Goal: Information Seeking & Learning: Learn about a topic

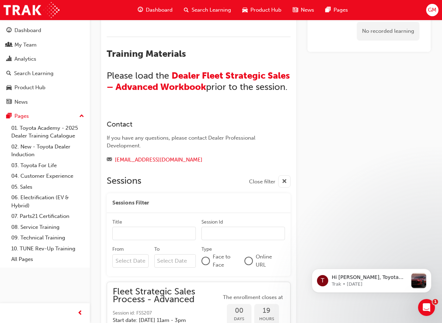
click at [152, 8] on span "Dashboard" at bounding box center [159, 10] width 27 height 8
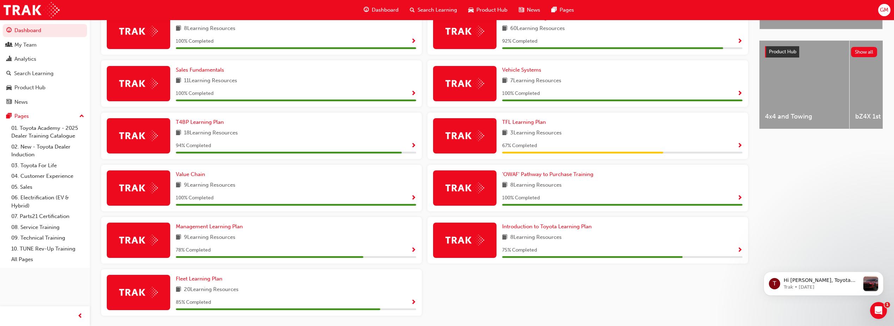
scroll to position [264, 0]
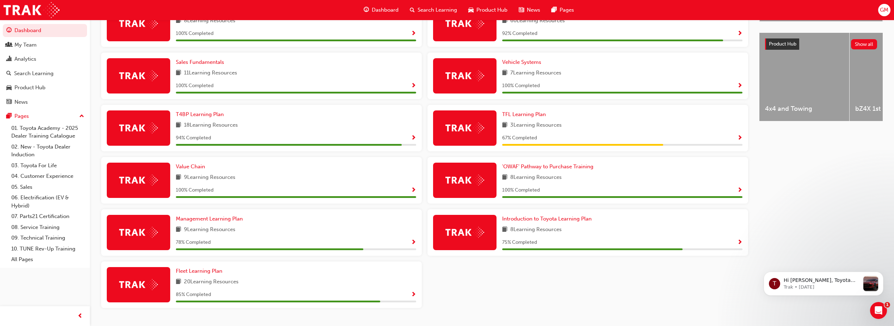
click at [442, 140] on span "Show Progress" at bounding box center [739, 138] width 5 height 6
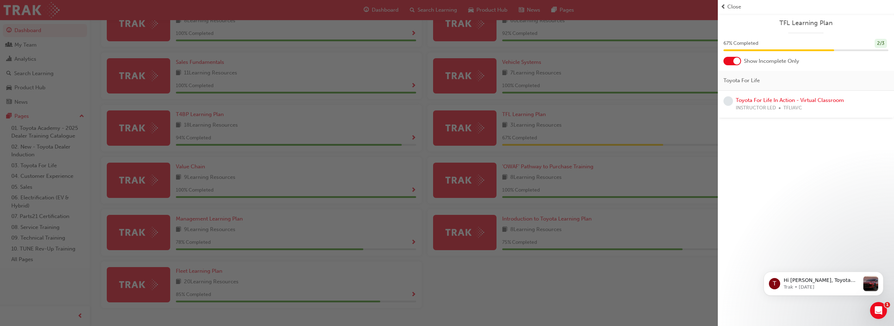
click at [442, 133] on div "button" at bounding box center [359, 163] width 718 height 326
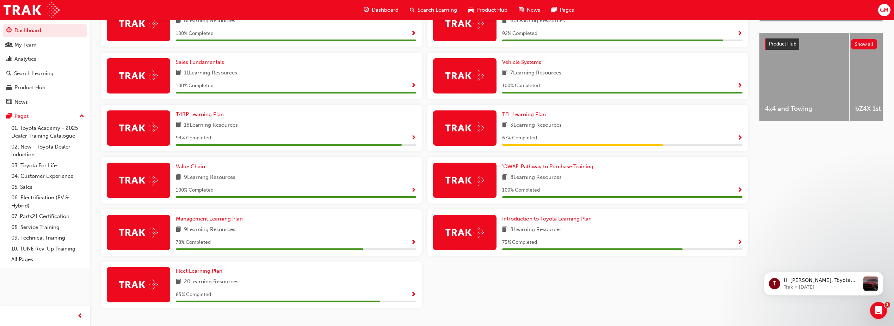
click at [442, 246] on span "Show Progress" at bounding box center [739, 242] width 5 height 6
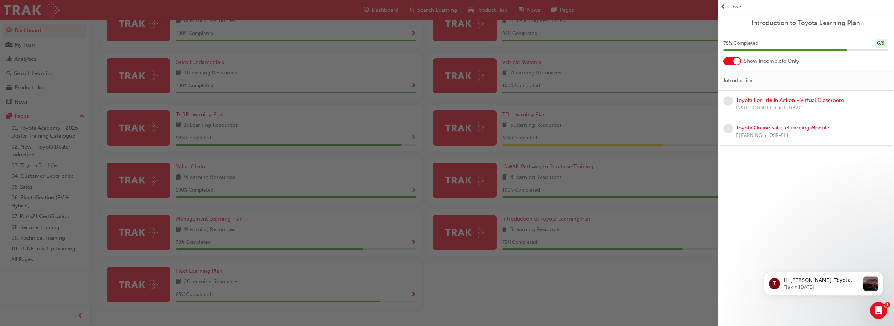
click at [311, 240] on div "button" at bounding box center [359, 163] width 718 height 326
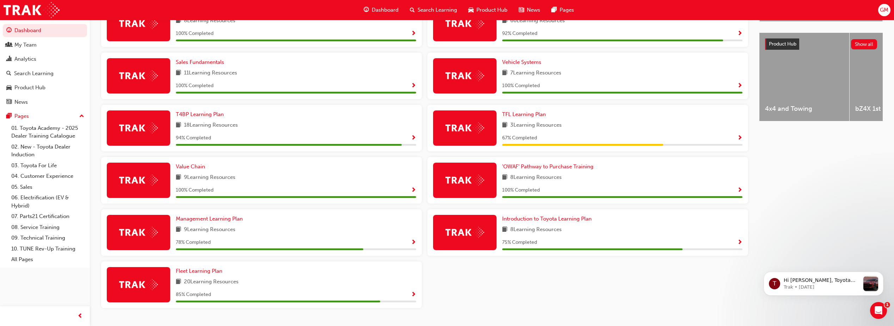
click at [415, 245] on span "Show Progress" at bounding box center [413, 242] width 5 height 6
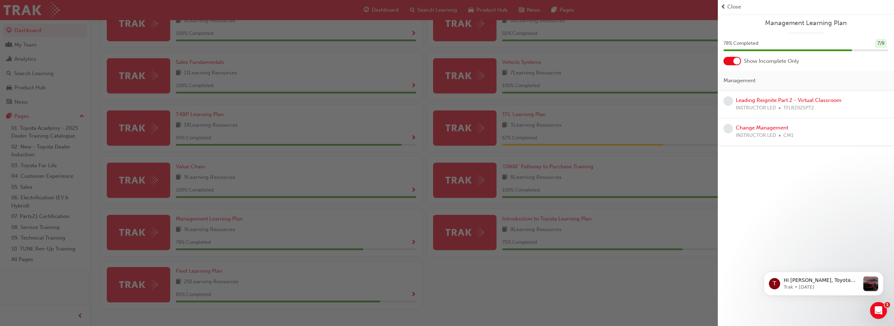
click at [412, 296] on div "button" at bounding box center [359, 163] width 718 height 326
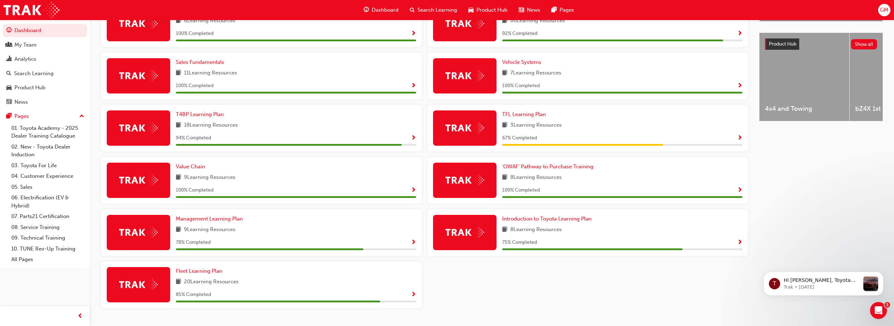
click at [412, 296] on span "Show Progress" at bounding box center [413, 294] width 5 height 6
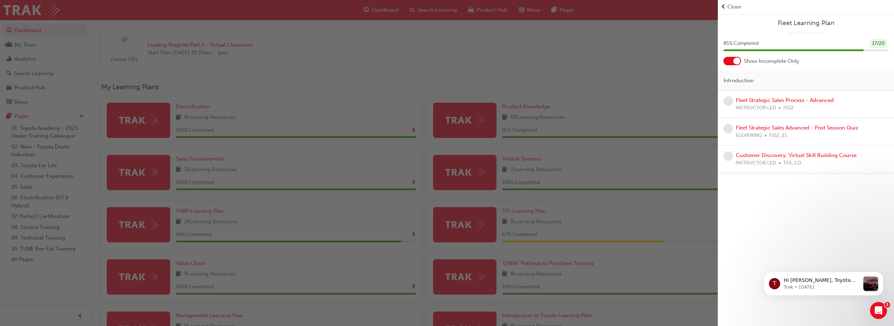
scroll to position [167, 0]
click at [442, 117] on div "button" at bounding box center [359, 163] width 718 height 326
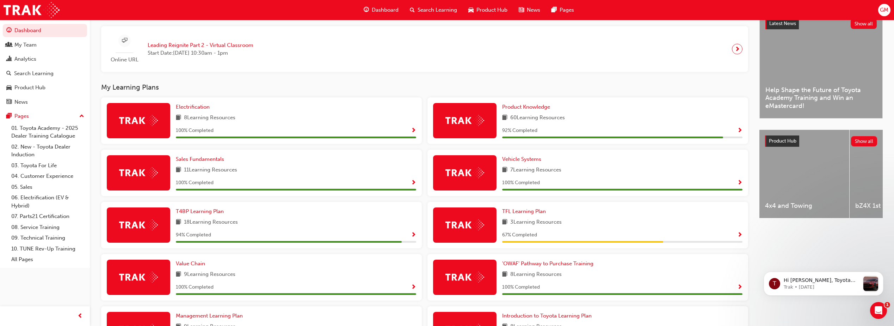
click at [442, 133] on span "Show Progress" at bounding box center [739, 131] width 5 height 6
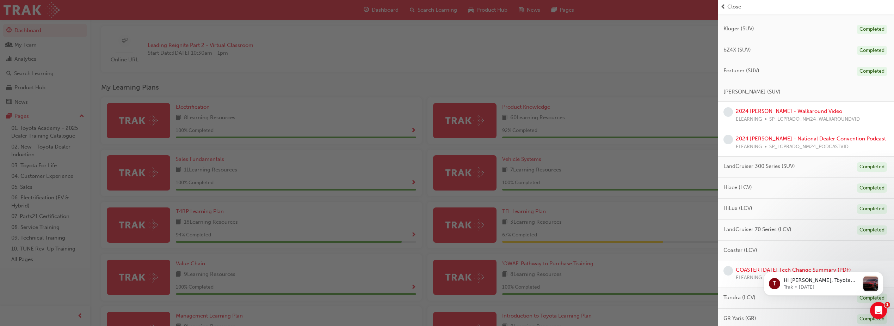
scroll to position [245, 0]
click at [442, 138] on link "2024 [PERSON_NAME] - National Dealer Convention Podcast" at bounding box center [811, 139] width 150 height 6
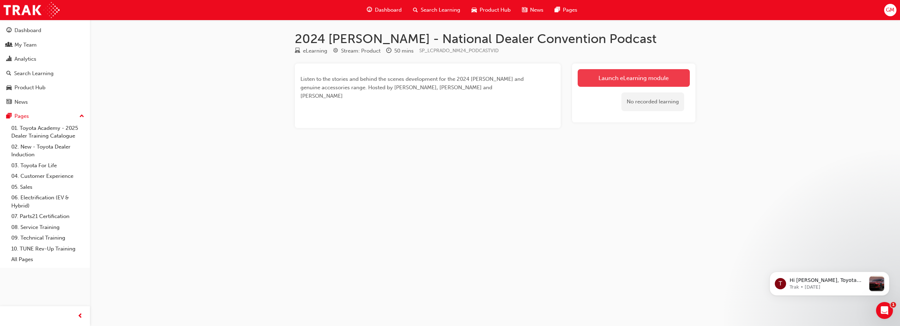
click at [442, 78] on link "Launch eLearning module" at bounding box center [633, 78] width 112 height 18
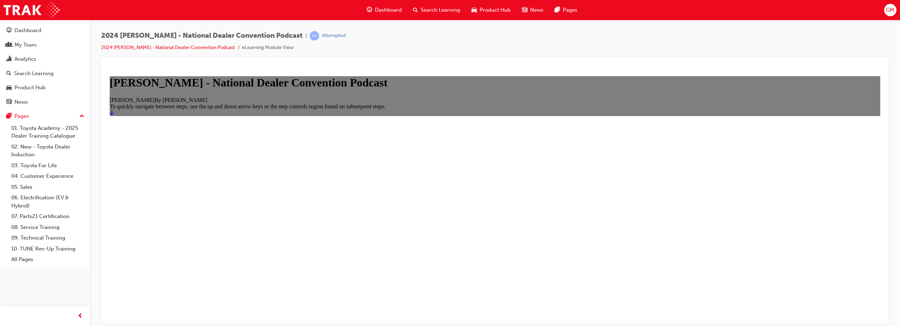
click at [114, 115] on icon "Start" at bounding box center [112, 112] width 4 height 6
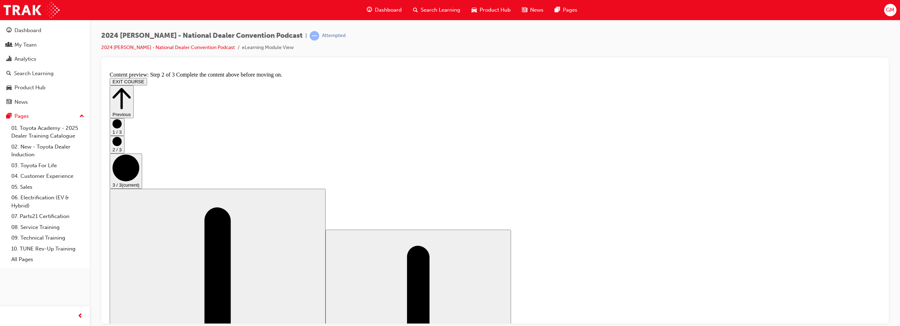
click at [131, 86] on icon "Step controls" at bounding box center [121, 98] width 18 height 24
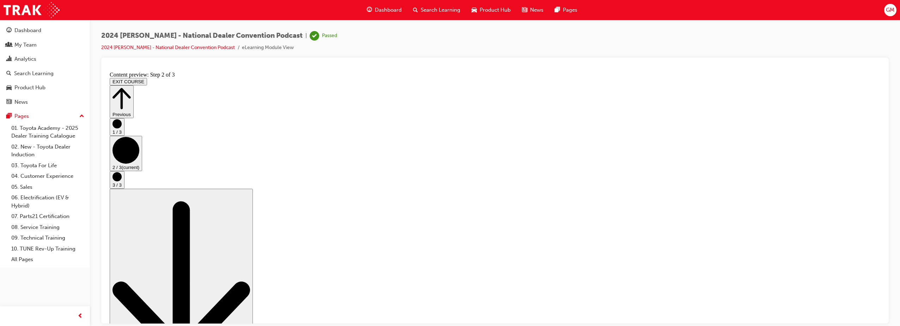
click at [375, 12] on span "Dashboard" at bounding box center [388, 10] width 27 height 8
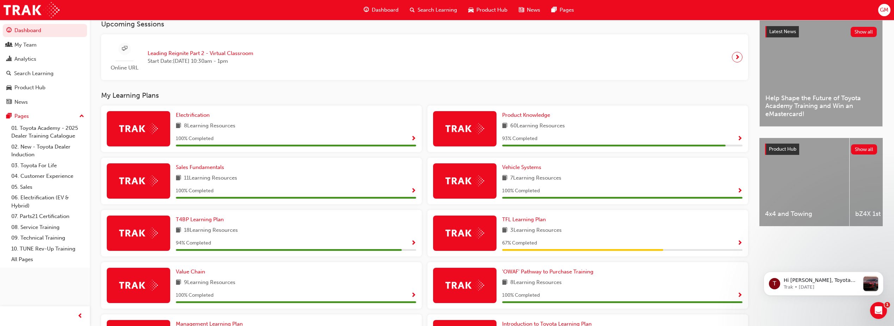
scroll to position [178, 0]
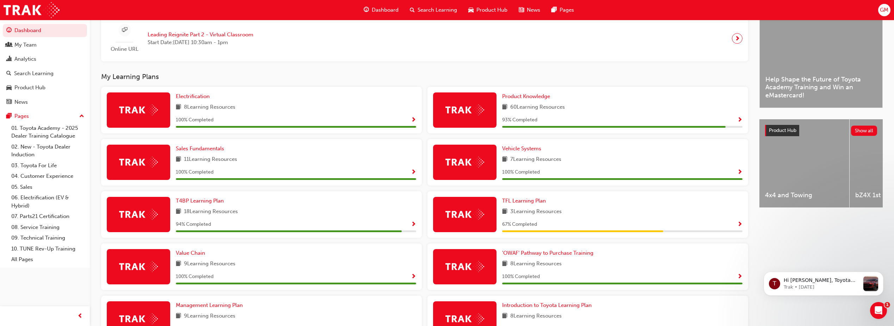
click at [442, 225] on span "Show Progress" at bounding box center [739, 224] width 5 height 6
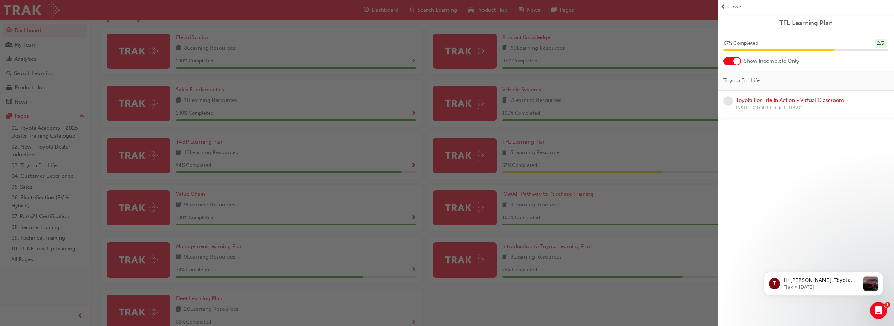
scroll to position [240, 0]
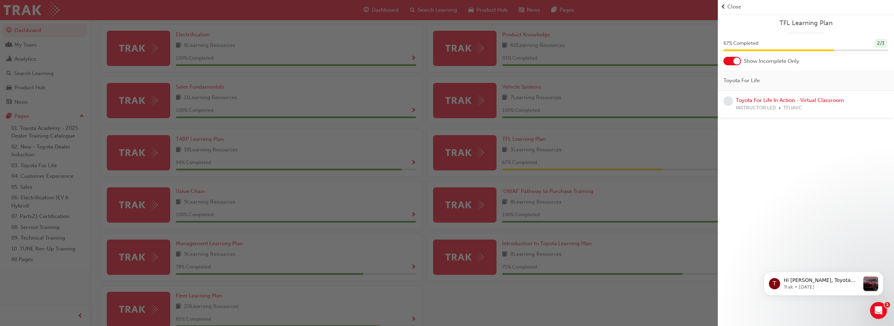
click at [442, 56] on div "button" at bounding box center [359, 163] width 718 height 326
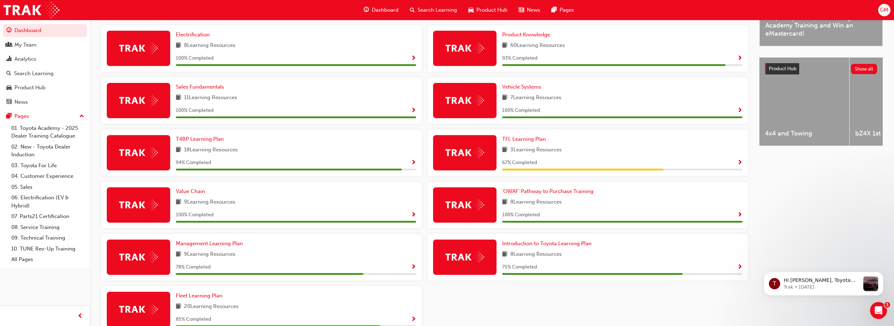
click at [442, 60] on span "Show Progress" at bounding box center [739, 58] width 5 height 6
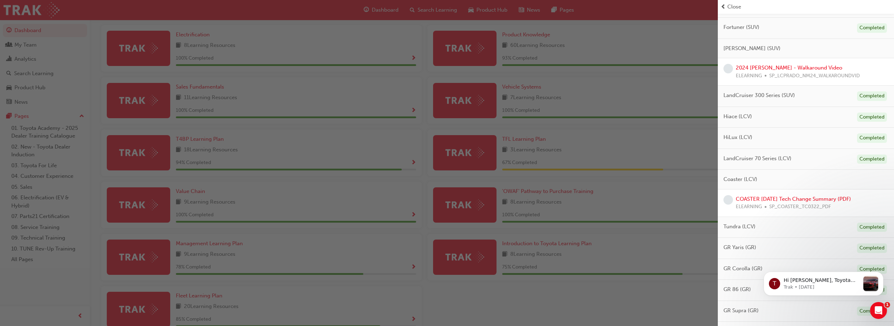
scroll to position [314, 0]
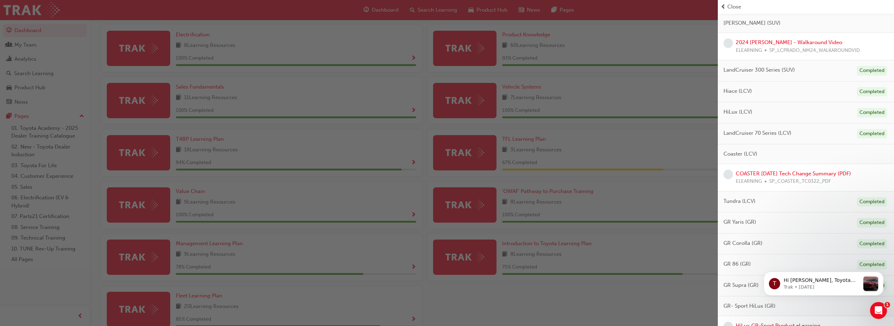
click at [442, 177] on div "COASTER [DATE] Tech Change Summary (PDF) ELEARNING SP_COASTER_TC0322_PDF" at bounding box center [793, 178] width 115 height 16
click at [442, 173] on link "COASTER [DATE] Tech Change Summary (PDF)" at bounding box center [793, 173] width 115 height 6
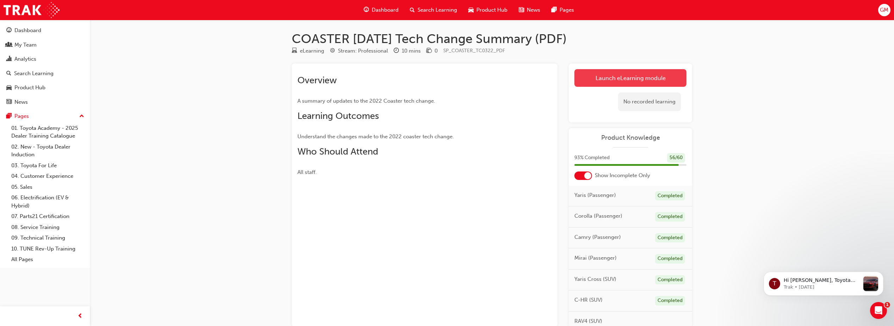
click at [442, 76] on link "Launch eLearning module" at bounding box center [631, 78] width 112 height 18
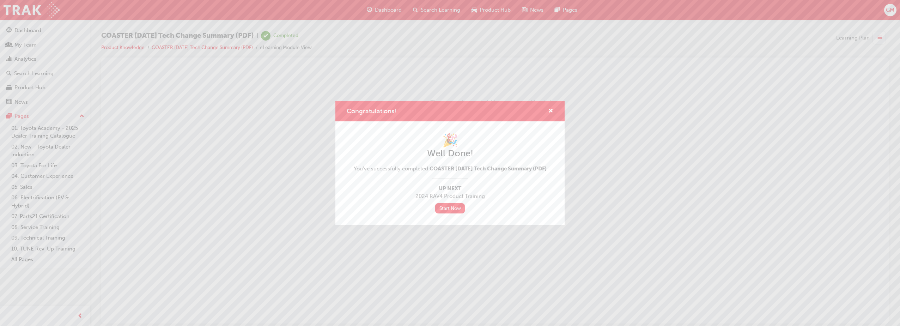
click at [368, 9] on div "Congratulations! 🎉 Well Done! You've successfully completed COASTER [DATE] Tech…" at bounding box center [450, 163] width 900 height 326
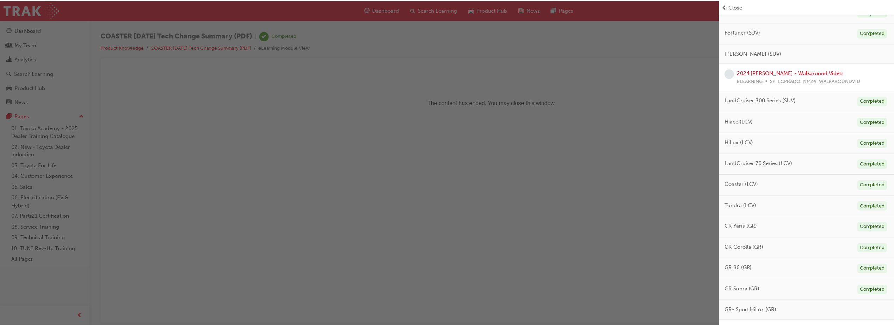
scroll to position [324, 0]
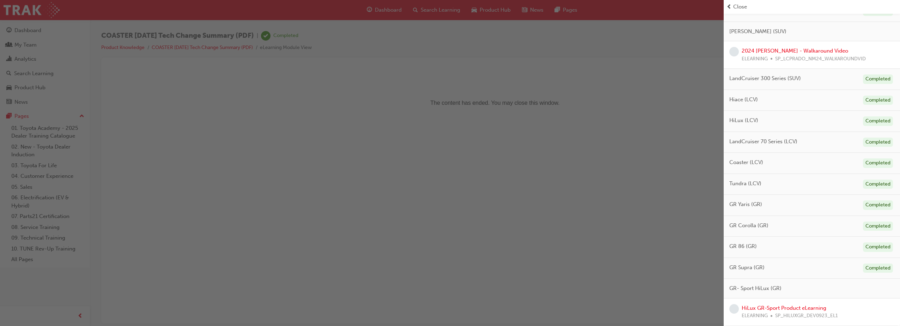
click at [381, 11] on div "button" at bounding box center [361, 163] width 723 height 326
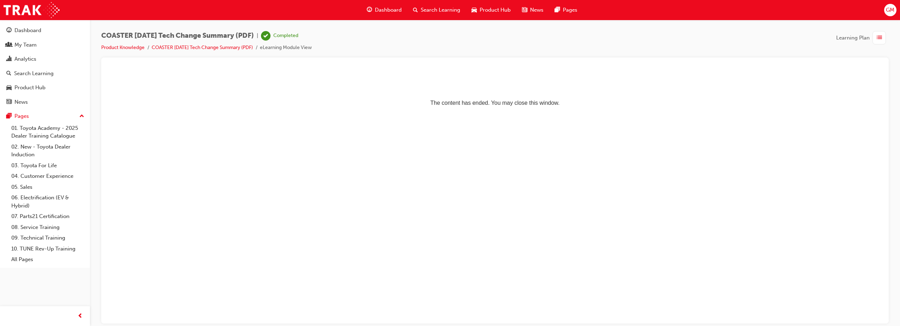
click at [381, 11] on span "Dashboard" at bounding box center [388, 10] width 27 height 8
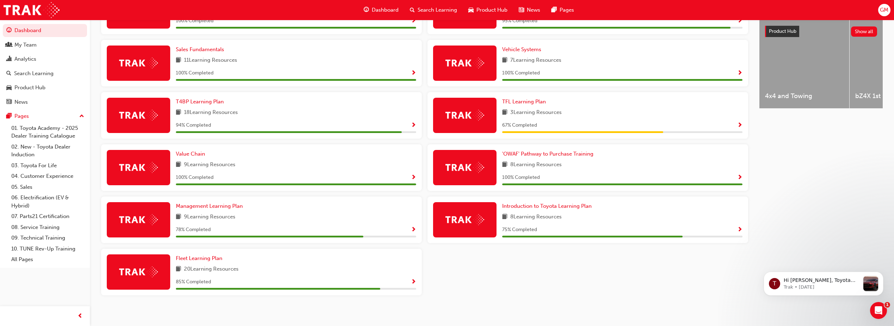
scroll to position [284, 0]
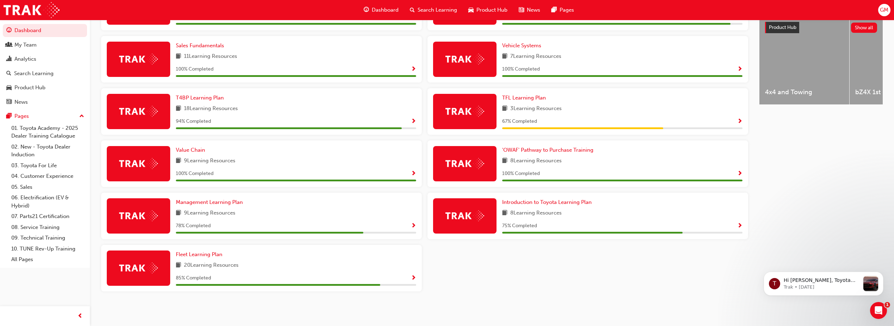
click at [413, 277] on span "Show Progress" at bounding box center [413, 278] width 5 height 6
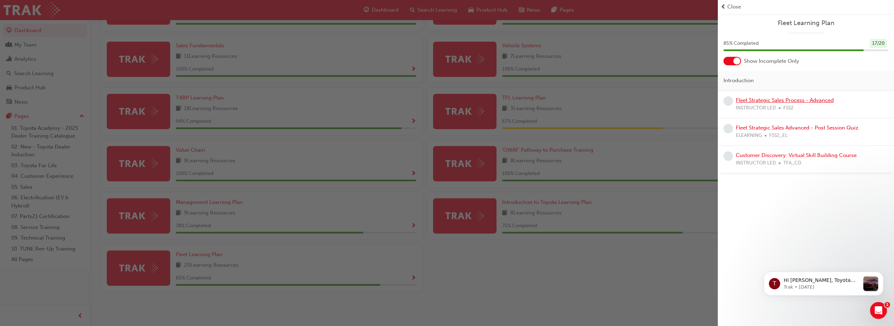
click at [442, 99] on link "Fleet Strategic Sales Process - Advanced" at bounding box center [785, 100] width 98 height 6
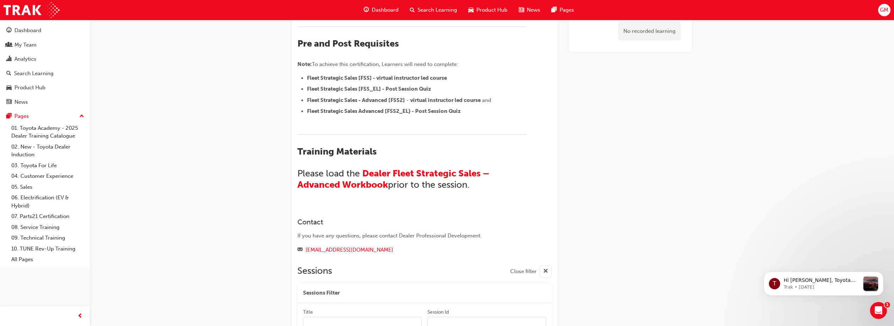
scroll to position [398, 0]
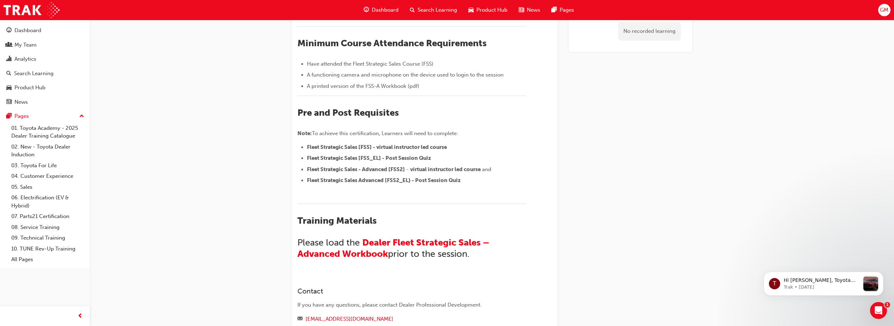
click at [376, 7] on span "Dashboard" at bounding box center [385, 10] width 27 height 8
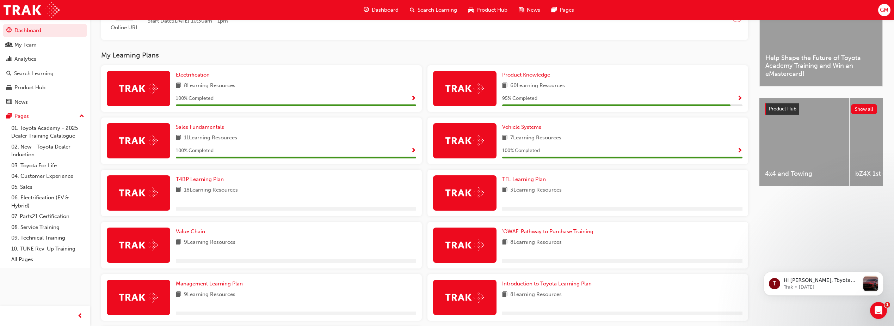
scroll to position [203, 0]
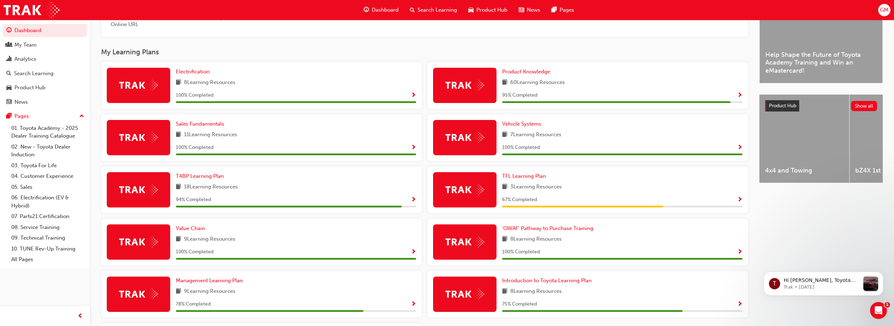
click at [414, 202] on span "Show Progress" at bounding box center [413, 200] width 5 height 6
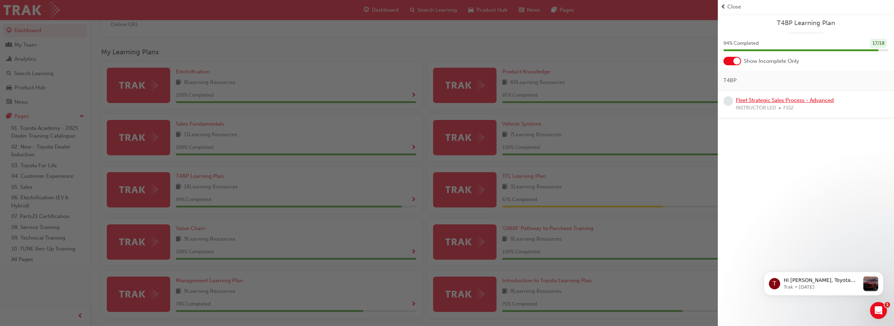
click at [442, 101] on link "Fleet Strategic Sales Process - Advanced" at bounding box center [785, 100] width 98 height 6
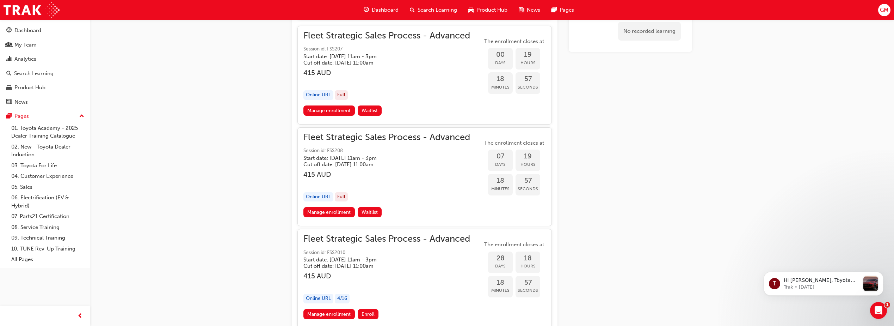
scroll to position [839, 0]
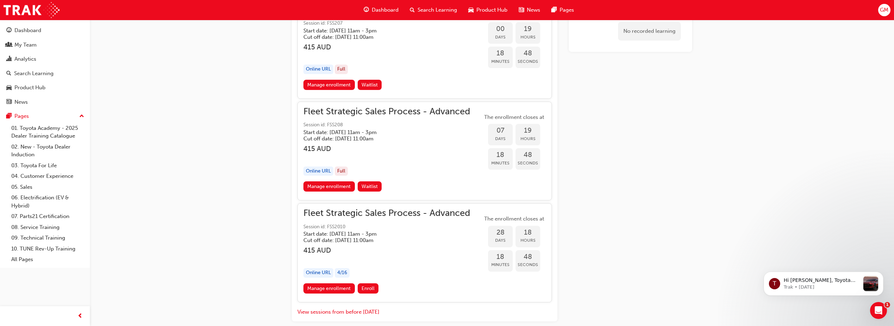
click at [376, 8] on span "Dashboard" at bounding box center [385, 10] width 27 height 8
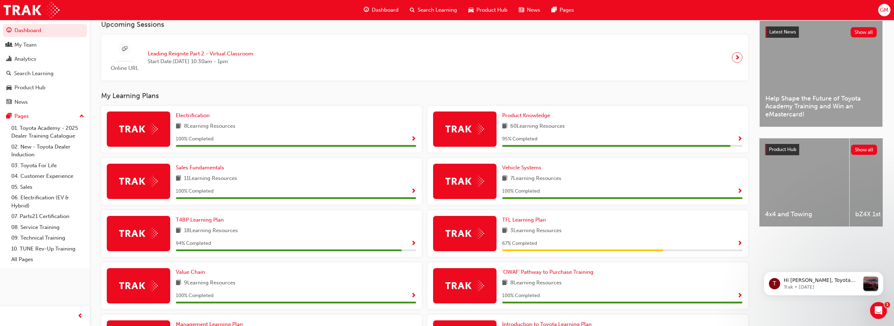
scroll to position [167, 0]
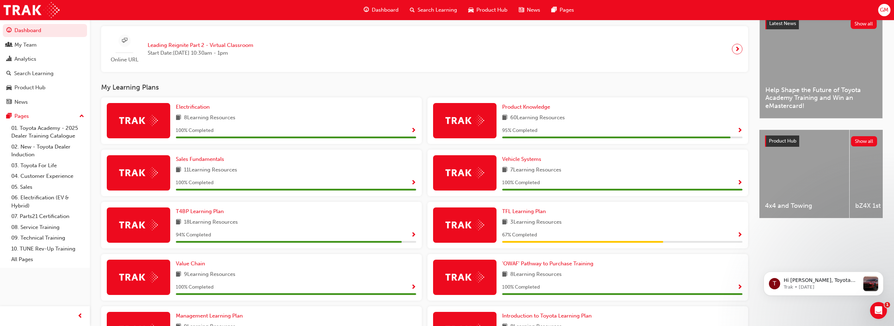
click at [442, 132] on span "Show Progress" at bounding box center [739, 131] width 5 height 6
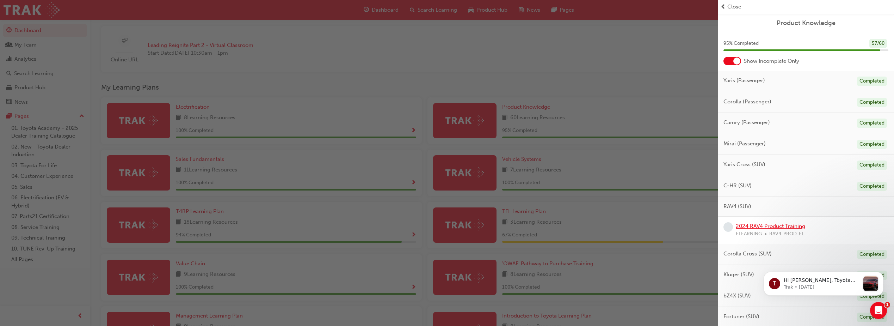
click at [442, 226] on link "2024 RAV4 Product Training" at bounding box center [770, 226] width 69 height 6
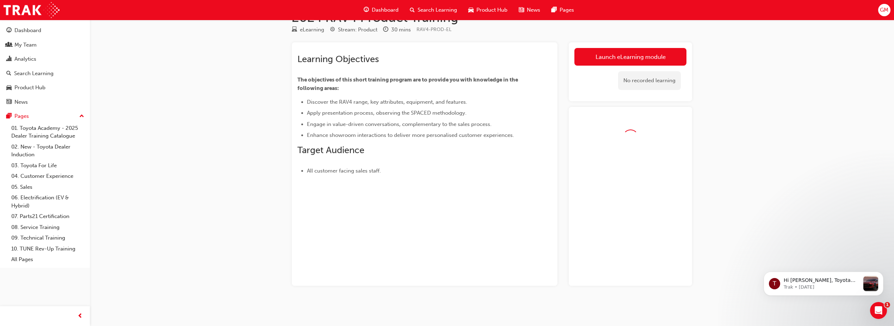
scroll to position [41, 0]
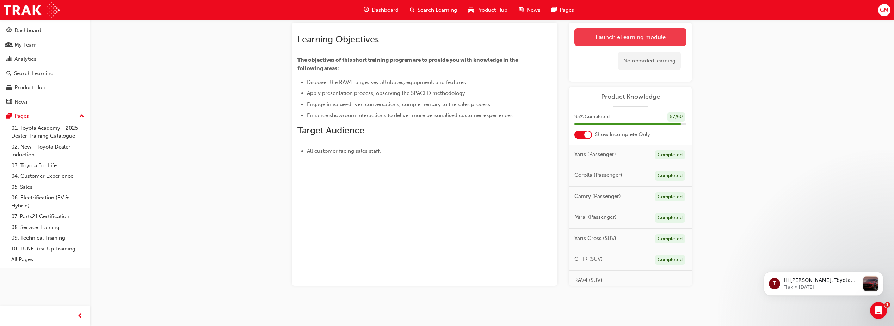
click at [442, 35] on link "Launch eLearning module" at bounding box center [631, 37] width 112 height 18
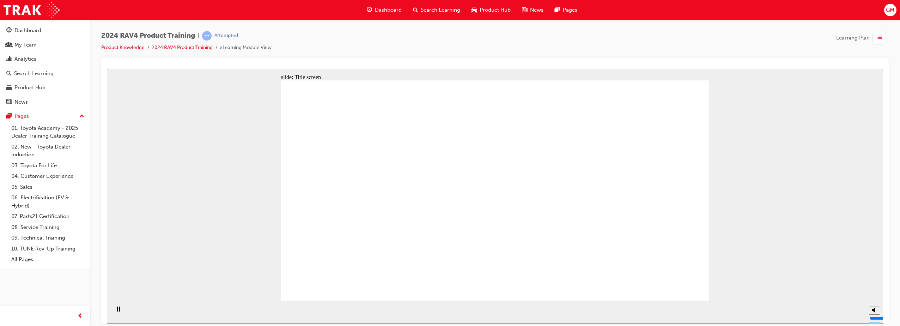
click at [442, 180] on div "slide: Content arrow_red.png BACK NEXT BACK NEXT Back to top Playback Speed 2 1…" at bounding box center [495, 195] width 776 height 254
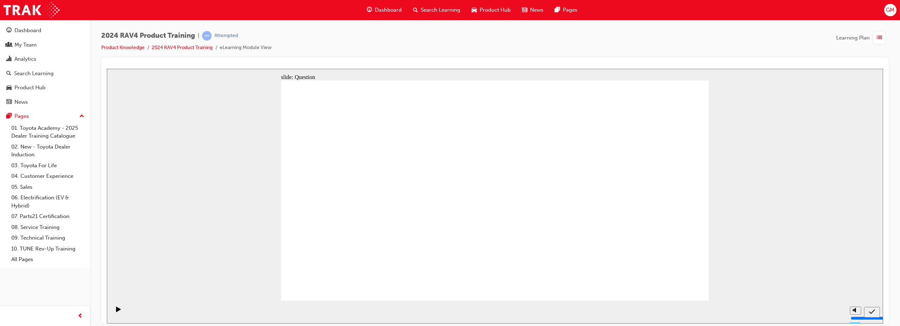
radio input "true"
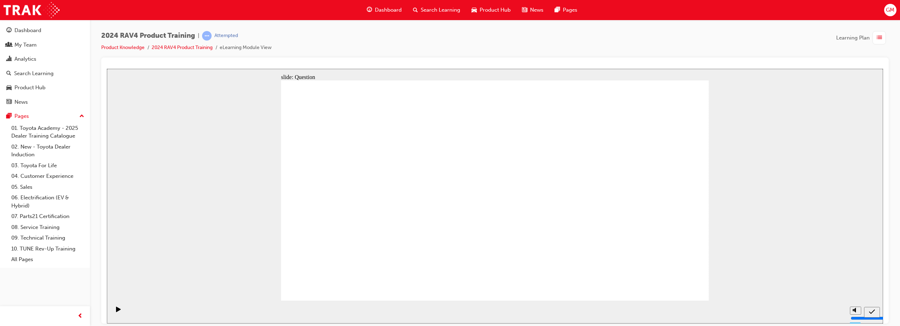
radio input "true"
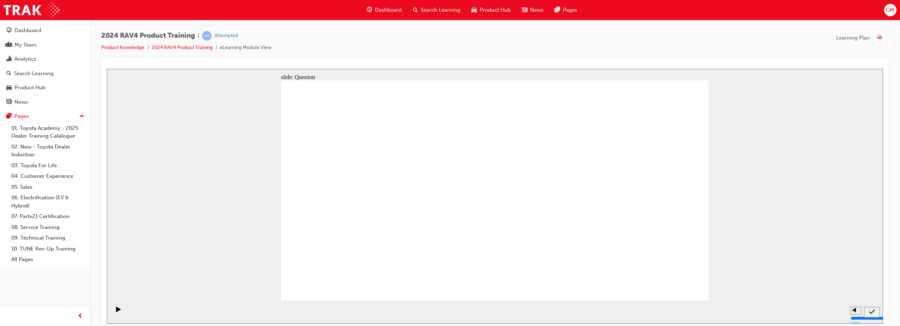
radio input "true"
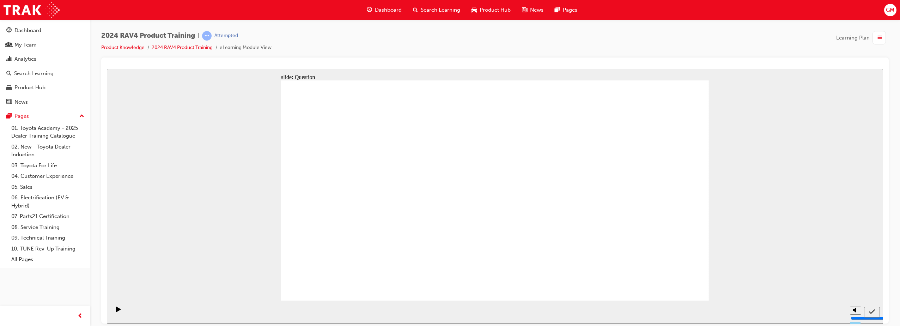
drag, startPoint x: 613, startPoint y: 172, endPoint x: 449, endPoint y: 245, distance: 179.1
drag, startPoint x: 539, startPoint y: 179, endPoint x: 381, endPoint y: 249, distance: 173.3
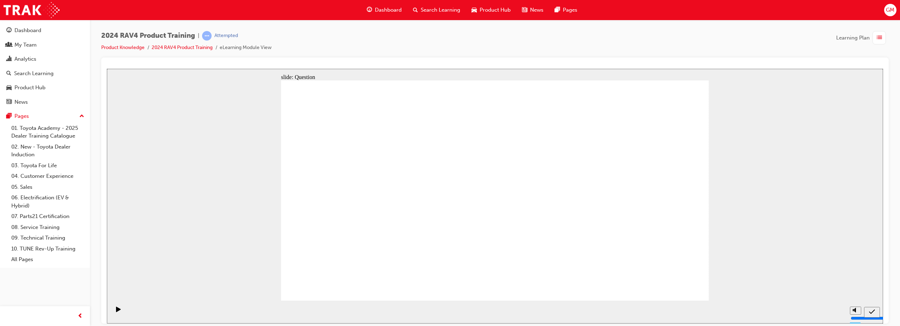
drag, startPoint x: 369, startPoint y: 171, endPoint x: 532, endPoint y: 246, distance: 179.0
drag, startPoint x: 420, startPoint y: 154, endPoint x: 587, endPoint y: 226, distance: 182.4
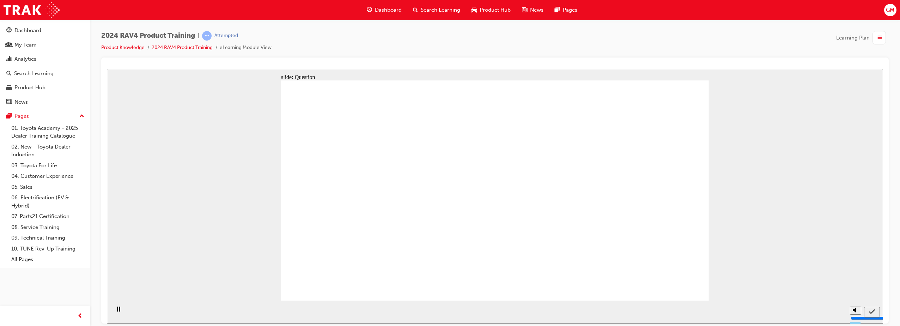
radio input "true"
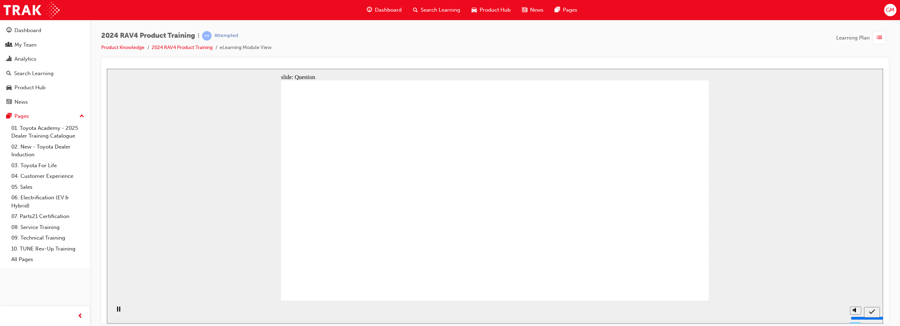
radio input "true"
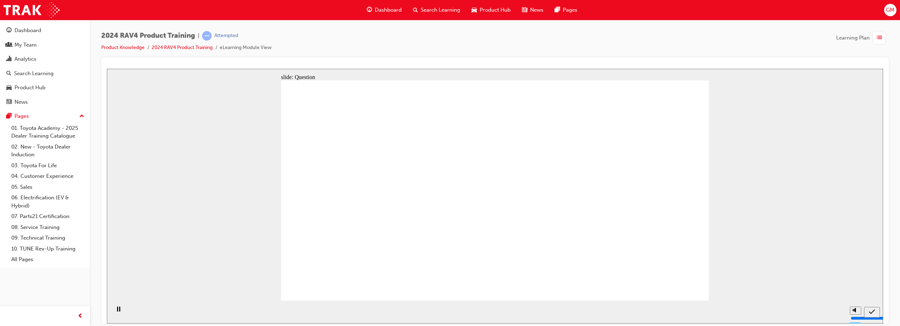
radio input "true"
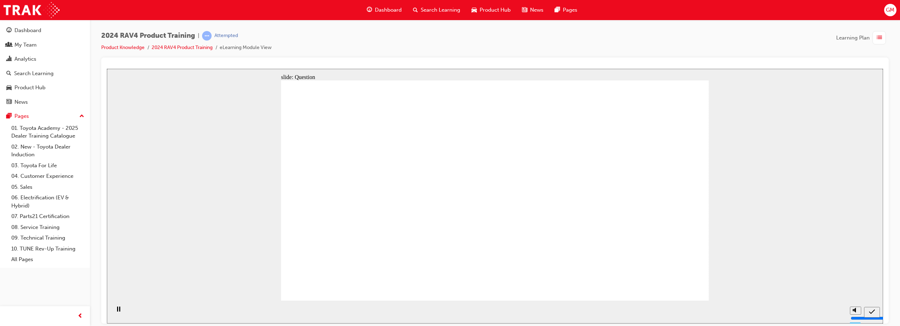
drag, startPoint x: 612, startPoint y: 178, endPoint x: 445, endPoint y: 252, distance: 181.8
drag, startPoint x: 366, startPoint y: 175, endPoint x: 542, endPoint y: 250, distance: 191.4
drag, startPoint x: 540, startPoint y: 186, endPoint x: 375, endPoint y: 260, distance: 181.2
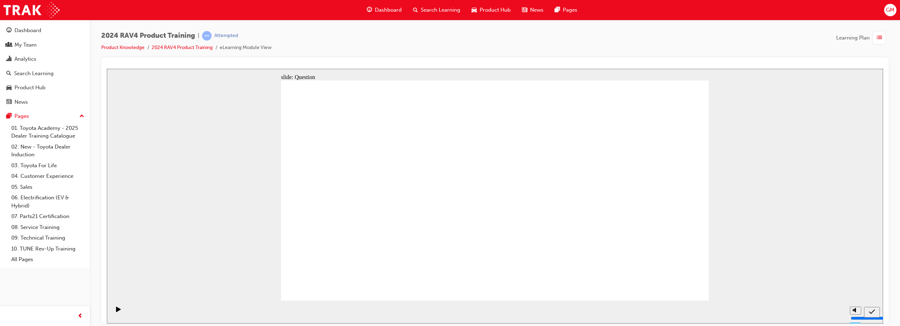
drag, startPoint x: 432, startPoint y: 190, endPoint x: 590, endPoint y: 263, distance: 173.8
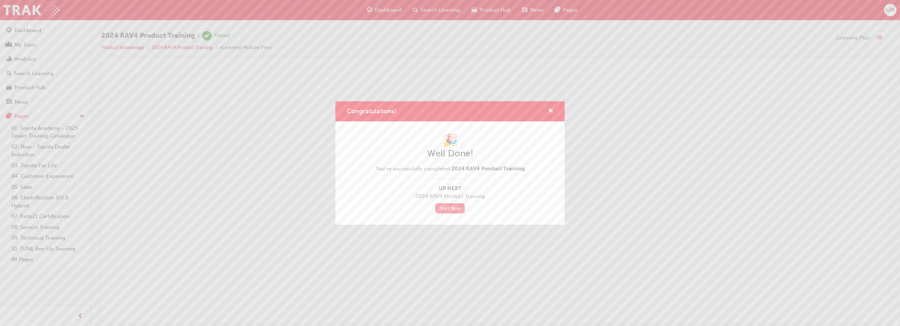
click at [442, 208] on link "Start Now" at bounding box center [450, 208] width 30 height 10
click at [442, 207] on link "Start Now" at bounding box center [450, 208] width 30 height 10
click at [442, 209] on link "Start Now" at bounding box center [450, 208] width 30 height 10
click at [442, 109] on span "cross-icon" at bounding box center [550, 111] width 5 height 6
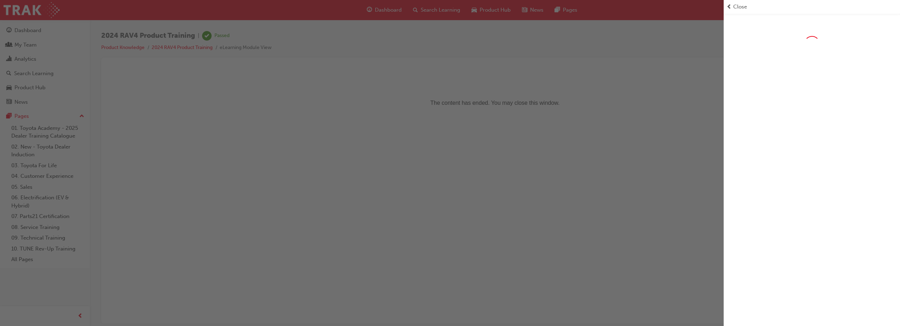
click at [391, 11] on div "button" at bounding box center [361, 163] width 723 height 326
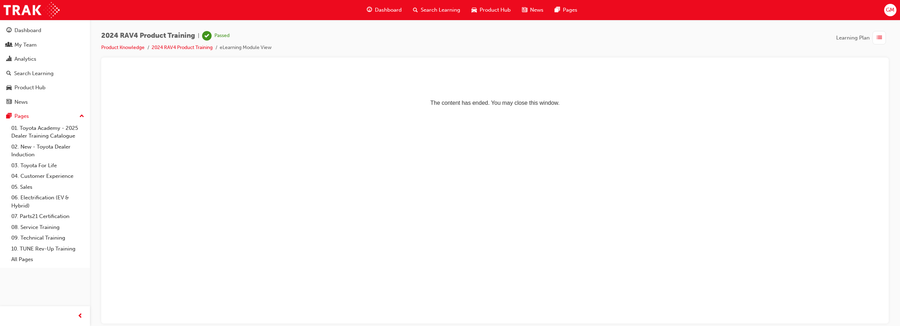
click at [388, 8] on span "Dashboard" at bounding box center [388, 10] width 27 height 8
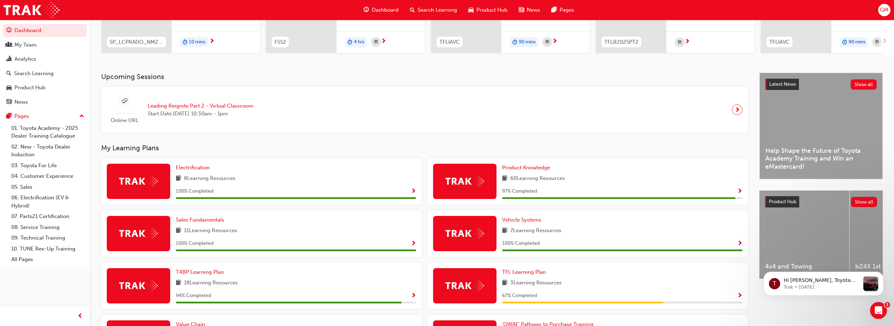
scroll to position [150, 0]
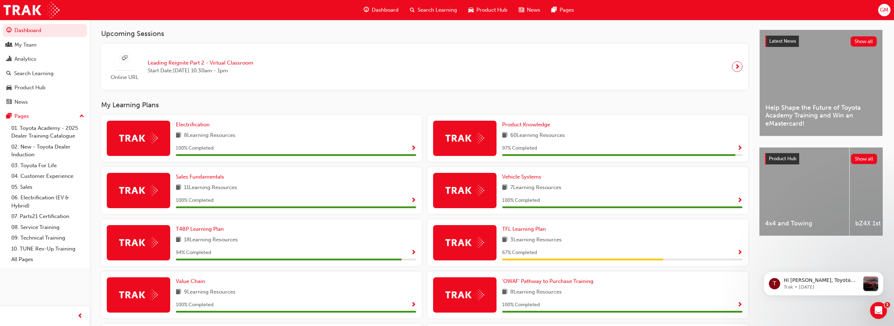
click at [442, 148] on span "Show Progress" at bounding box center [739, 148] width 5 height 6
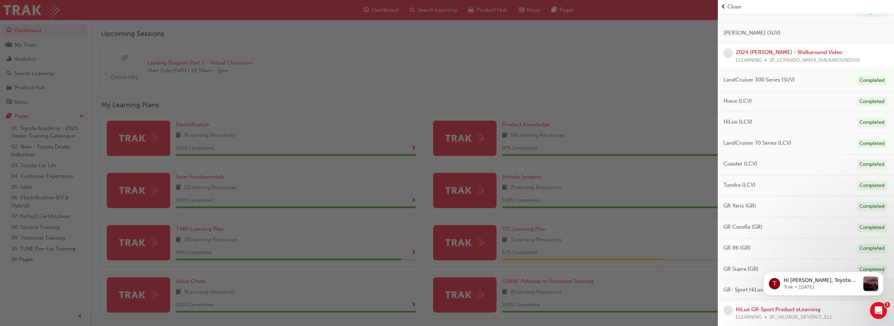
scroll to position [280, 0]
click at [442, 306] on span "1" at bounding box center [888, 304] width 6 height 6
click at [442, 303] on span "1" at bounding box center [888, 304] width 6 height 6
click at [442, 305] on icon "Open Intercom Messenger" at bounding box center [878, 309] width 12 height 12
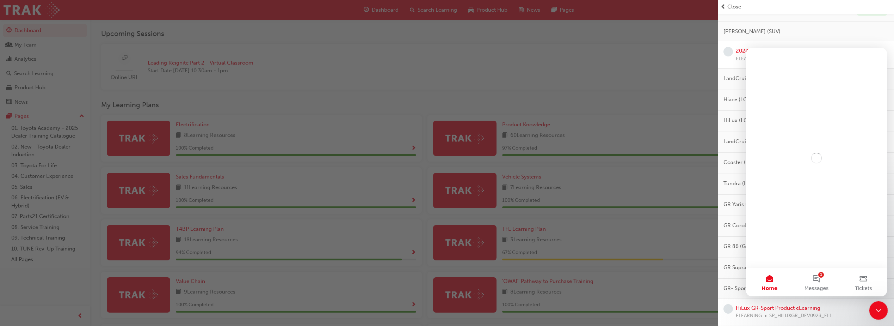
scroll to position [0, 0]
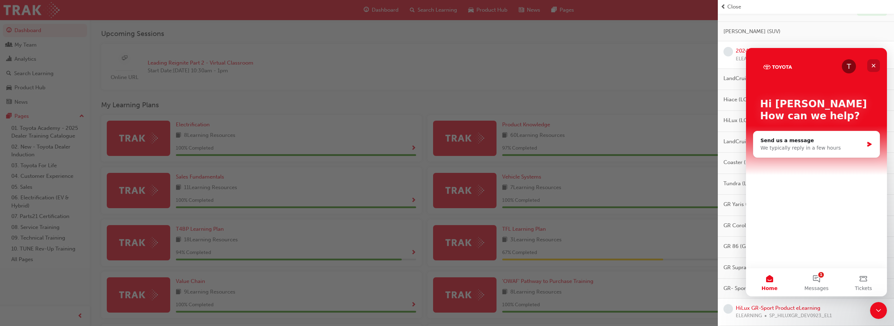
click at [442, 61] on div "Close" at bounding box center [873, 65] width 13 height 13
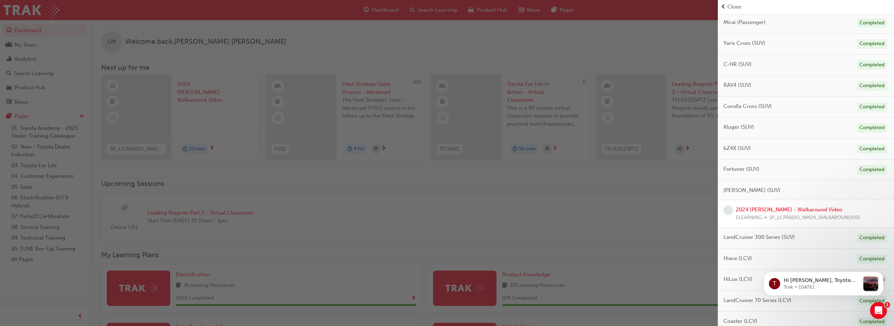
click at [212, 104] on div "button" at bounding box center [359, 163] width 718 height 326
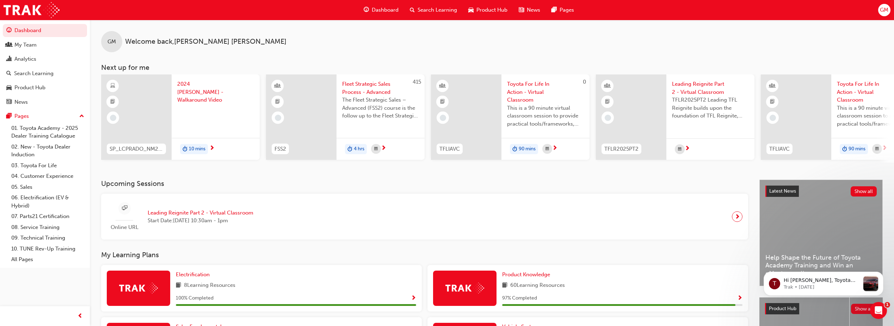
click at [211, 89] on span "2024 [PERSON_NAME] - Walkaround Video" at bounding box center [215, 92] width 77 height 24
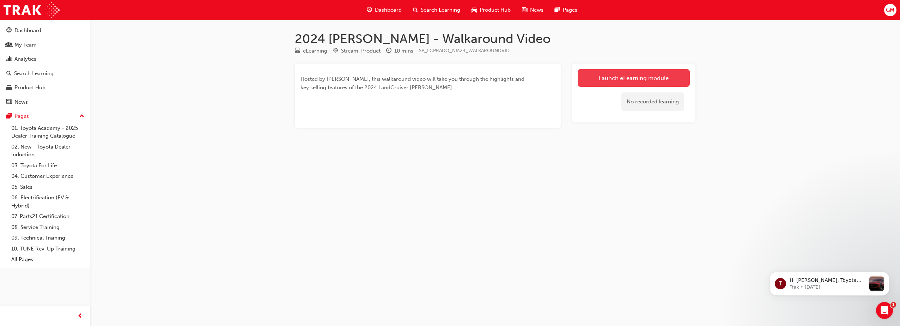
click at [442, 78] on link "Launch eLearning module" at bounding box center [633, 78] width 112 height 18
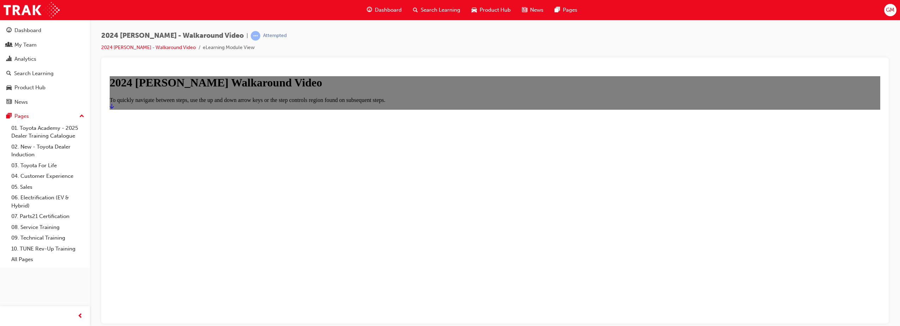
click at [114, 109] on icon "Start" at bounding box center [112, 106] width 4 height 6
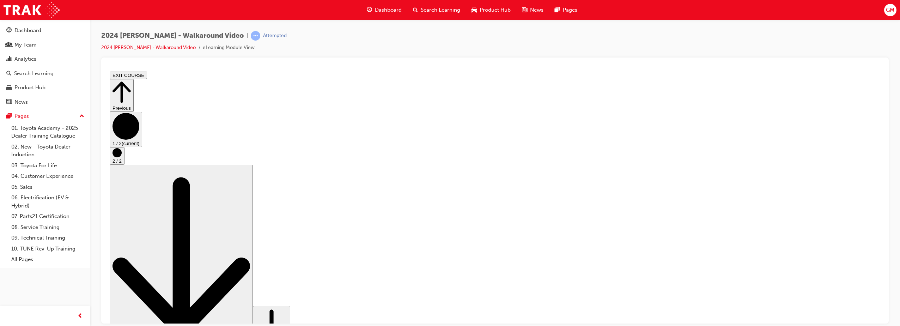
click at [131, 82] on icon "Step controls" at bounding box center [121, 92] width 18 height 24
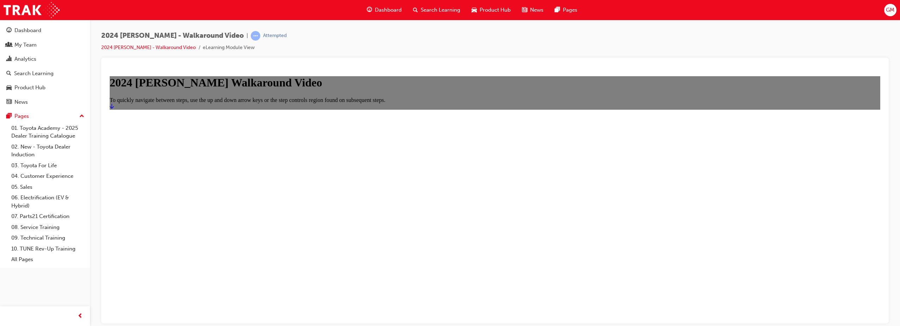
click at [382, 11] on span "Dashboard" at bounding box center [388, 10] width 27 height 8
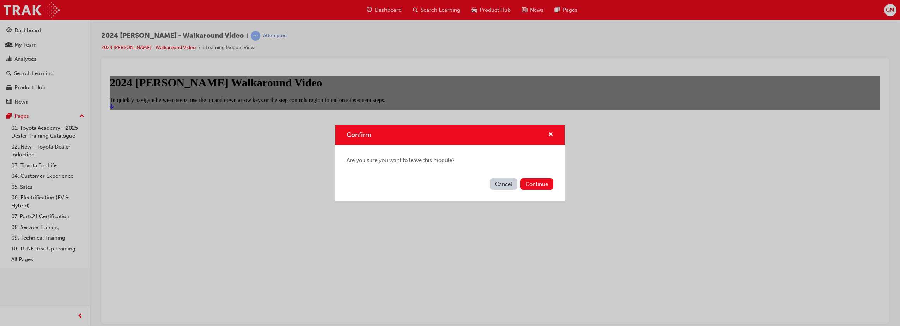
click at [442, 136] on div "Confirm" at bounding box center [547, 134] width 11 height 9
click at [442, 131] on div "Confirm" at bounding box center [449, 135] width 229 height 20
click at [442, 135] on span "cross-icon" at bounding box center [550, 135] width 5 height 6
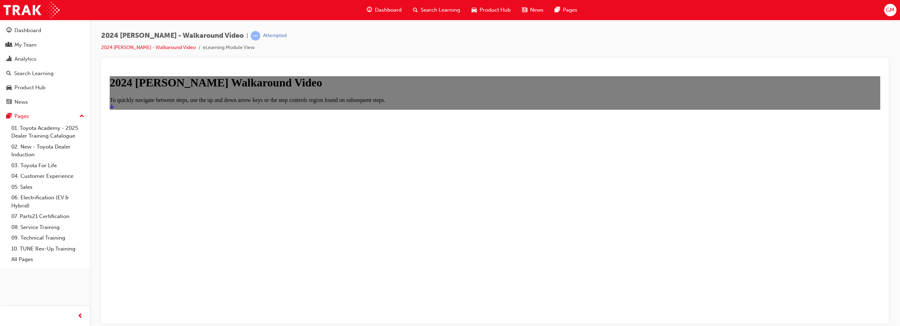
click at [442, 109] on main "2024 [PERSON_NAME] Walkaround Video To quickly navigate between steps, use the …" at bounding box center [495, 92] width 770 height 33
click at [114, 109] on link "Start" at bounding box center [112, 106] width 4 height 6
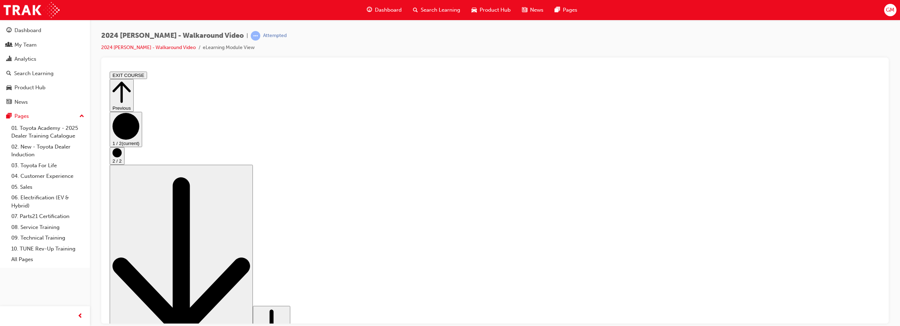
click at [287, 306] on icon "Step controls" at bounding box center [272, 327] width 32 height 43
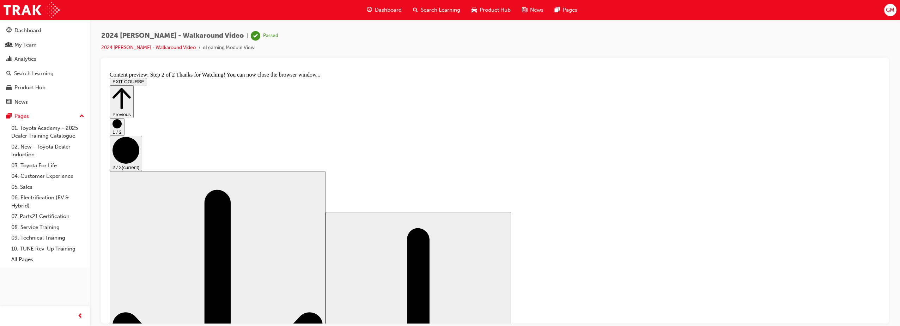
click at [131, 87] on icon "Step controls" at bounding box center [121, 97] width 18 height 21
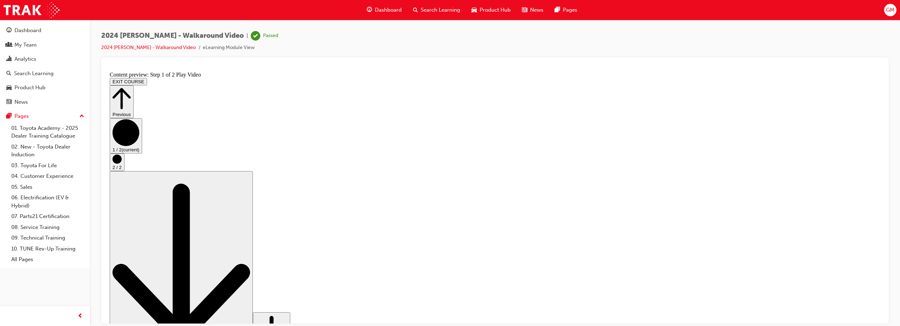
click at [377, 8] on span "Dashboard" at bounding box center [388, 10] width 27 height 8
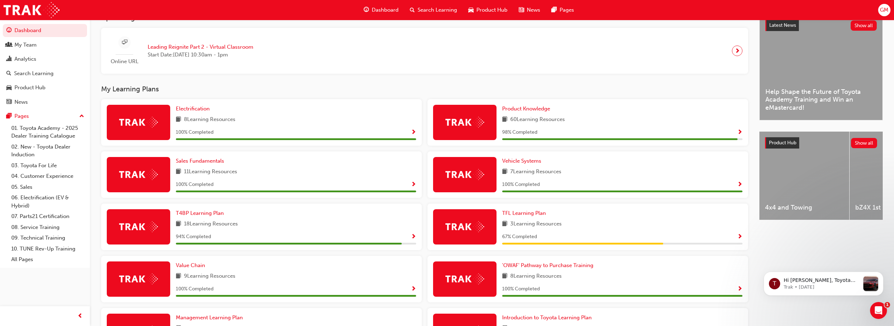
scroll to position [176, 0]
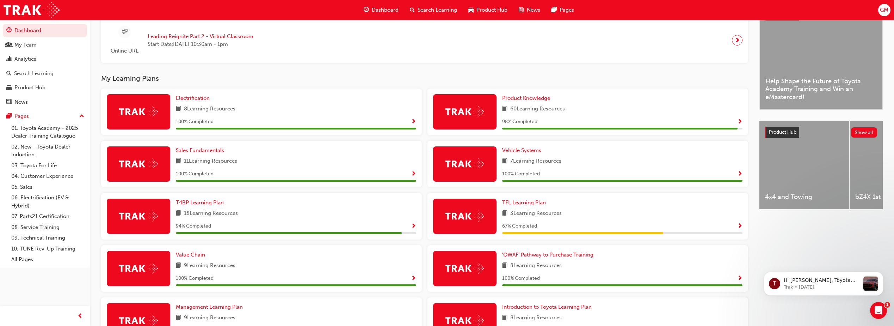
click at [442, 123] on span "Show Progress" at bounding box center [739, 122] width 5 height 6
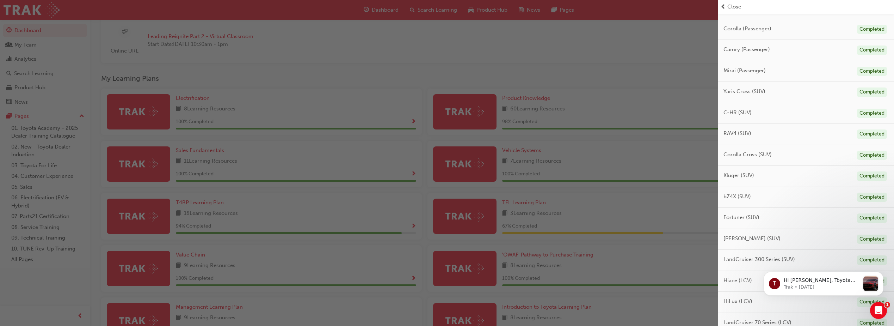
scroll to position [51, 0]
click at [442, 161] on div "button" at bounding box center [359, 163] width 718 height 326
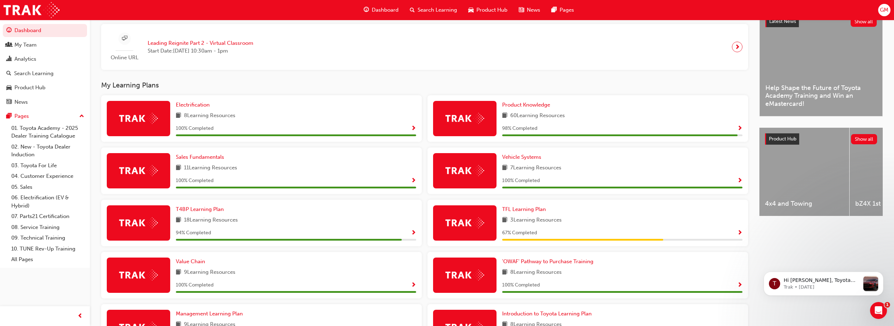
scroll to position [169, 0]
click at [442, 129] on div "Product Knowledge 60 Learning Resources 98 % Completed" at bounding box center [588, 119] width 321 height 47
click at [442, 129] on span "Show Progress" at bounding box center [739, 129] width 5 height 6
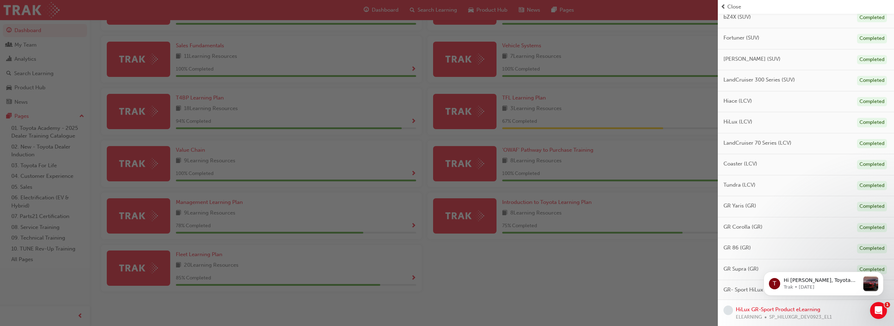
scroll to position [254, 0]
click at [442, 162] on div "button" at bounding box center [359, 163] width 718 height 326
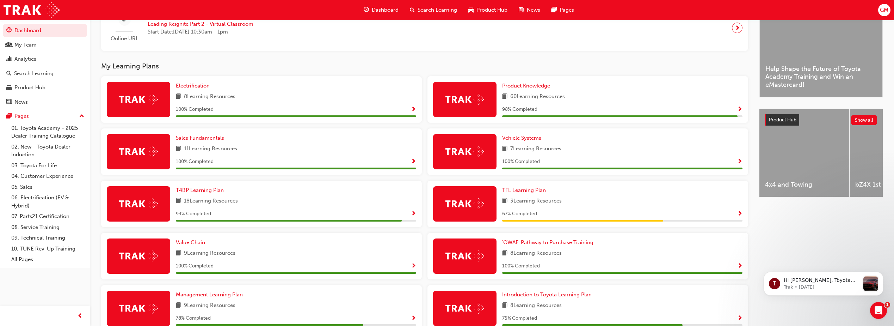
scroll to position [187, 0]
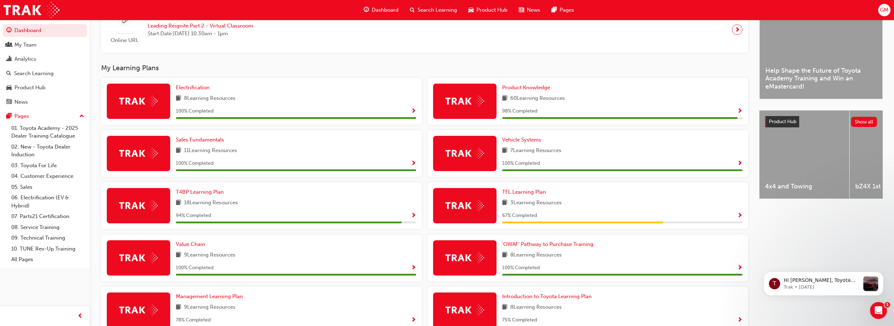
click at [442, 113] on span "Show Progress" at bounding box center [739, 111] width 5 height 6
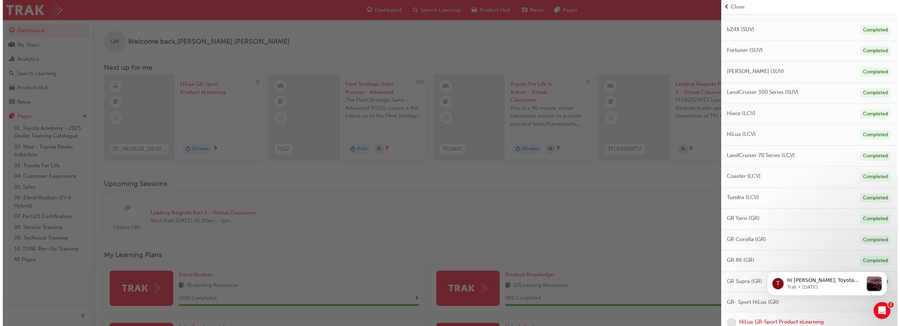
scroll to position [254, 0]
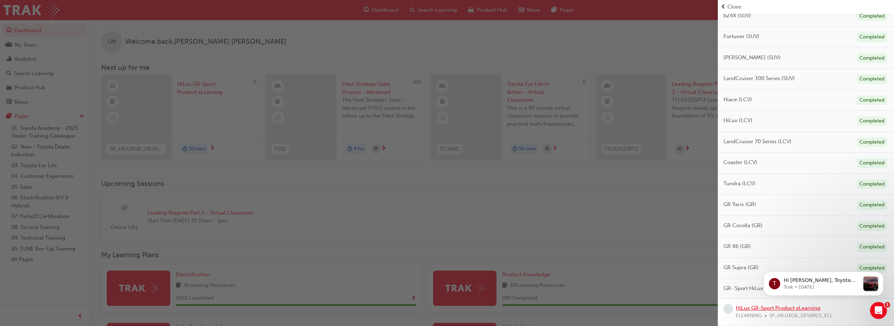
click at [442, 309] on link "HiLux GR-Sport Product eLearning" at bounding box center [778, 308] width 85 height 6
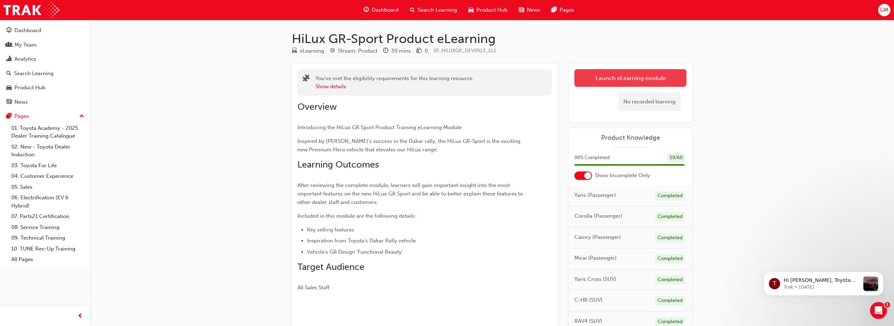
click at [442, 77] on link "Launch eLearning module" at bounding box center [631, 78] width 112 height 18
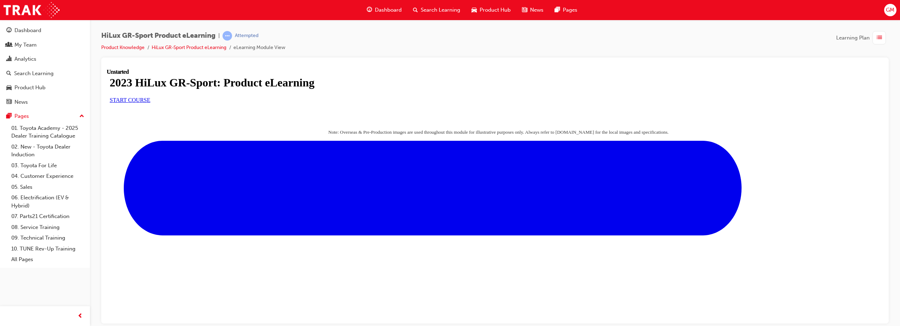
click at [150, 103] on link "START COURSE" at bounding box center [130, 100] width 41 height 6
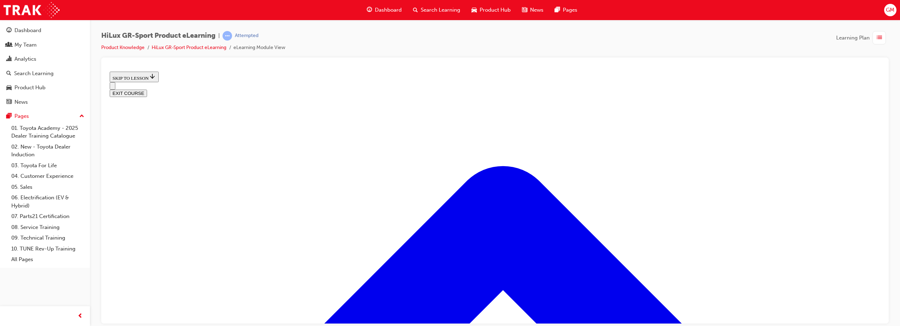
scroll to position [313, 0]
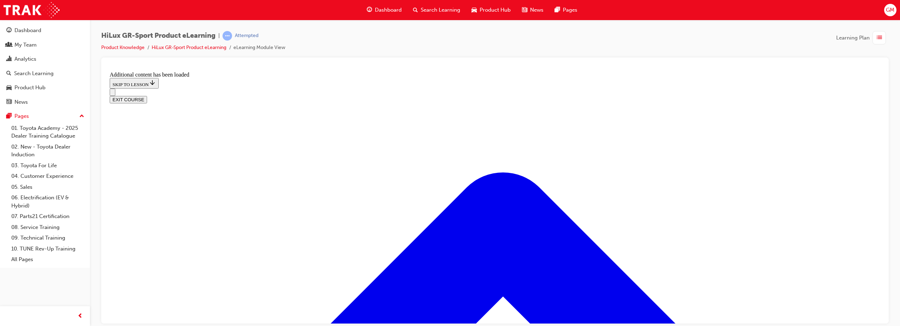
scroll to position [666, 0]
drag, startPoint x: 437, startPoint y: 256, endPoint x: 567, endPoint y: 263, distance: 130.6
drag, startPoint x: 464, startPoint y: 219, endPoint x: 592, endPoint y: 219, distance: 127.6
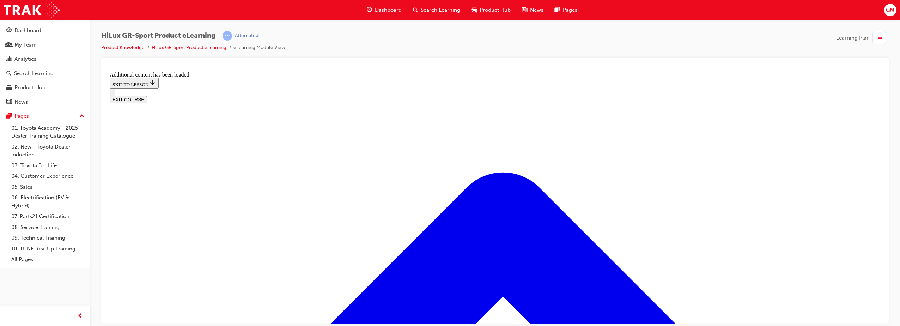
drag, startPoint x: 453, startPoint y: 177, endPoint x: 578, endPoint y: 178, distance: 125.1
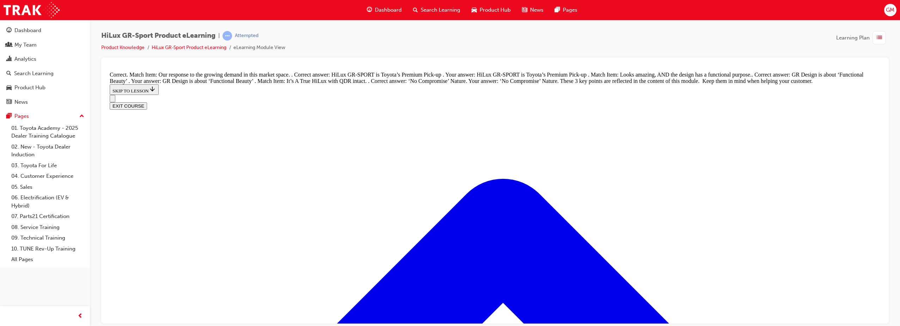
scroll to position [830, 0]
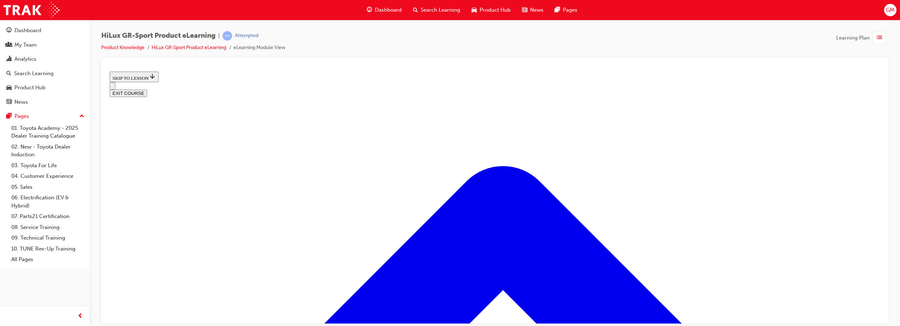
scroll to position [304, 0]
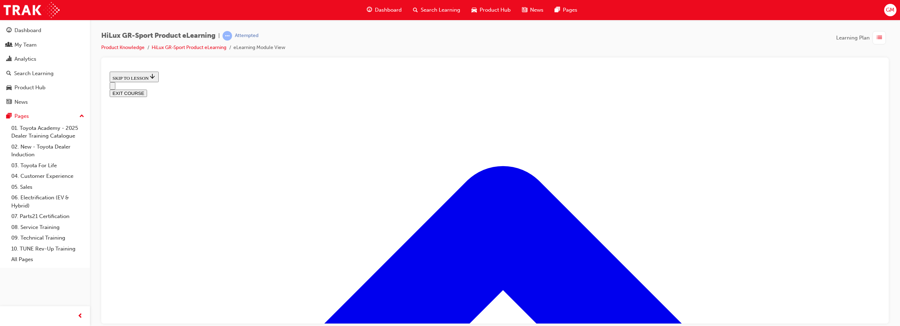
scroll to position [374, 0]
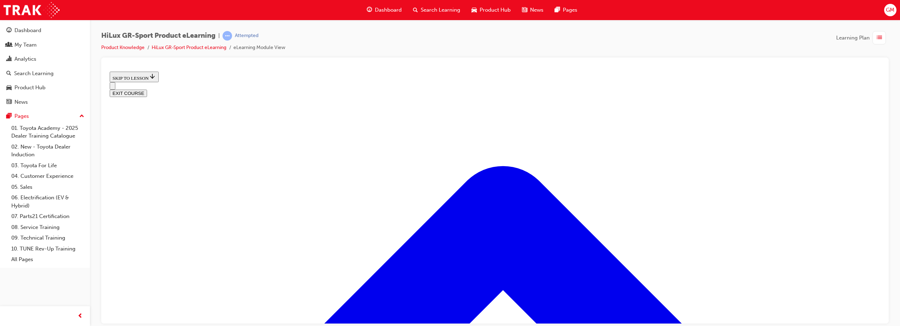
scroll to position [542, 0]
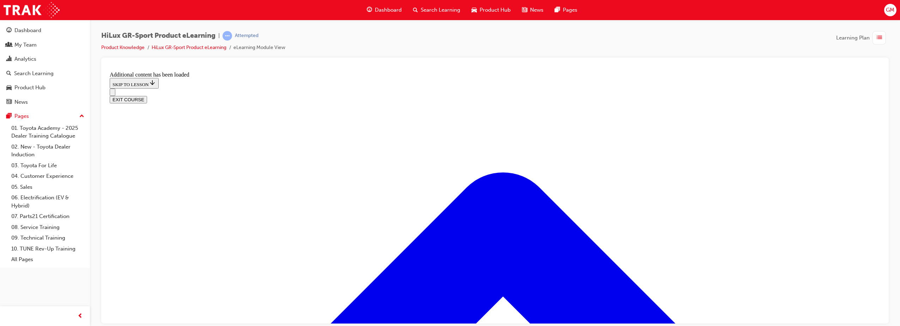
scroll to position [729, 0]
radio input "true"
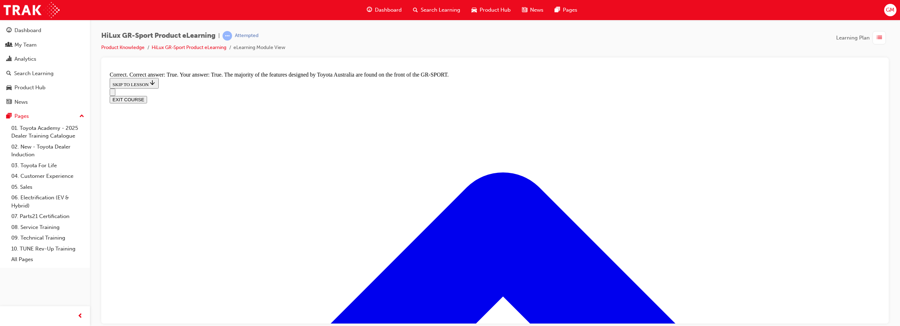
scroll to position [1019, 0]
radio input "true"
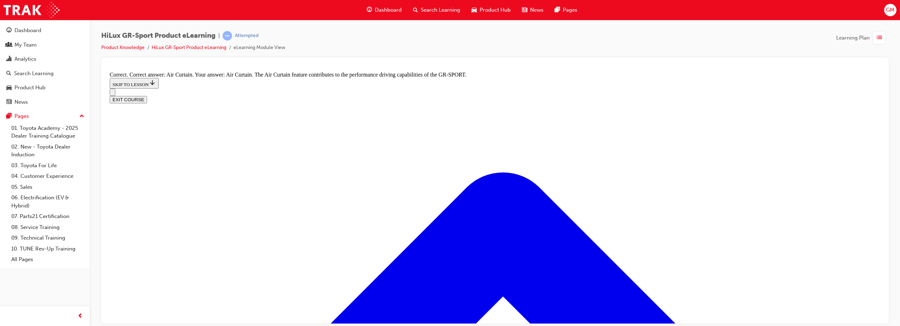
scroll to position [1293, 0]
radio input "true"
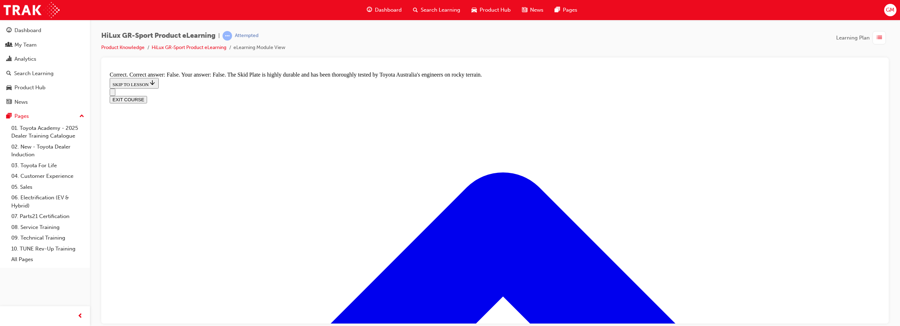
scroll to position [1472, 0]
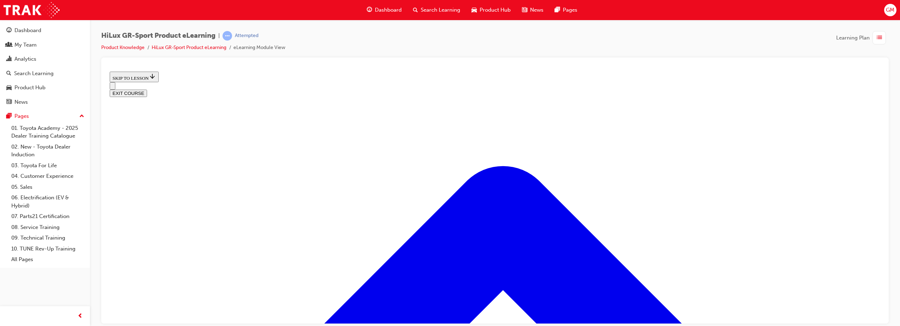
scroll to position [119, 0]
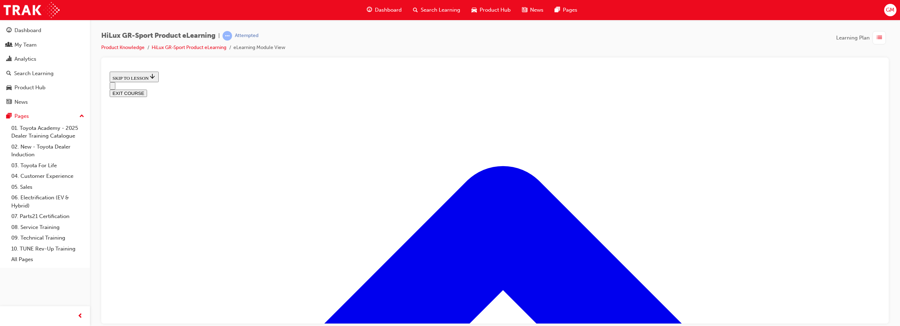
scroll to position [308, 0]
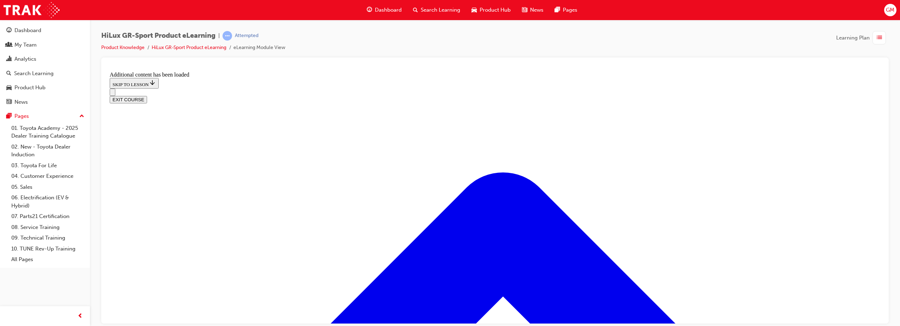
scroll to position [495, 0]
radio input "true"
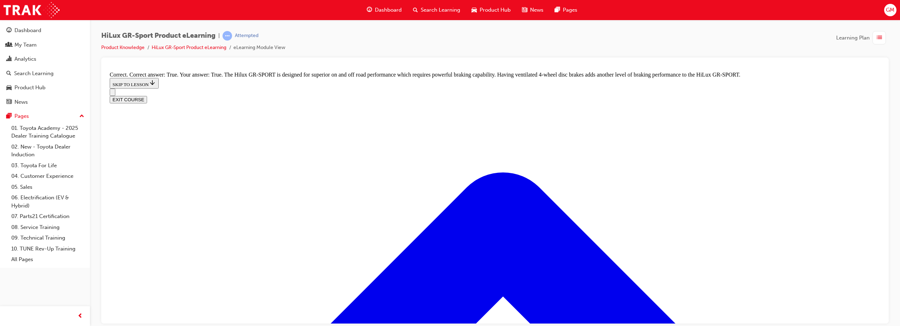
scroll to position [647, 0]
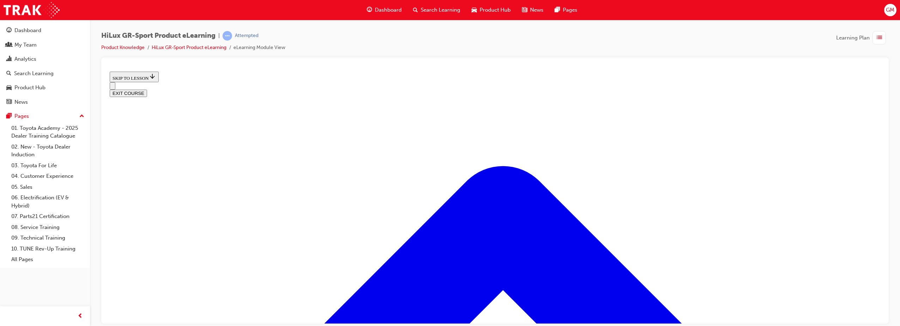
scroll to position [661, 0]
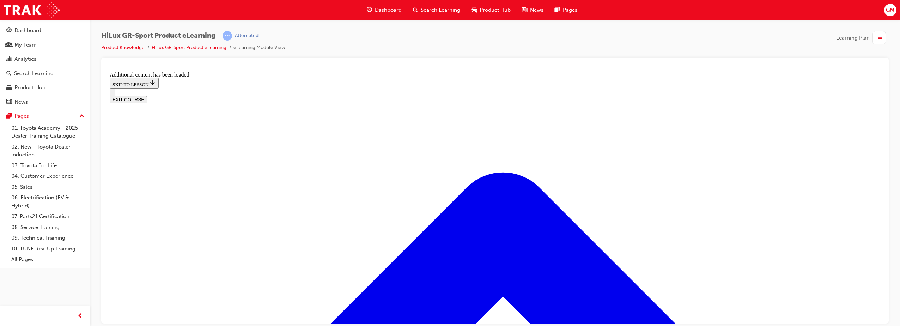
scroll to position [847, 0]
checkbox input "true"
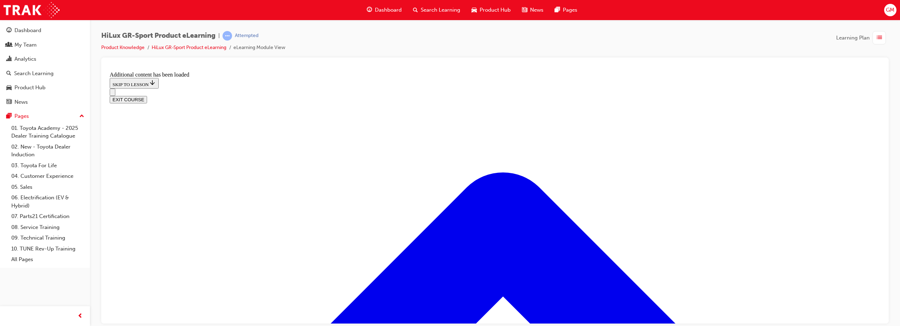
checkbox input "true"
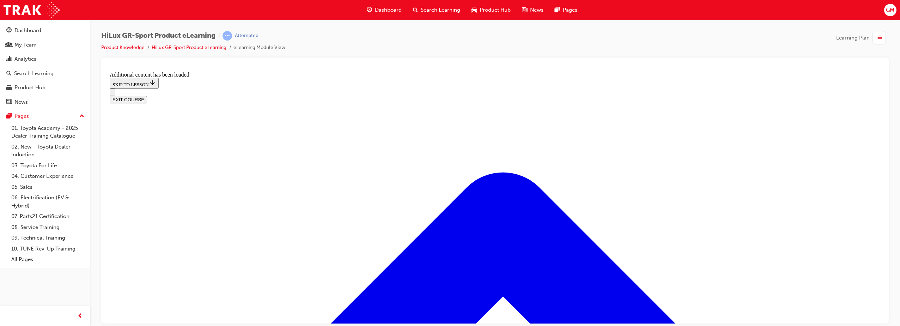
checkbox input "true"
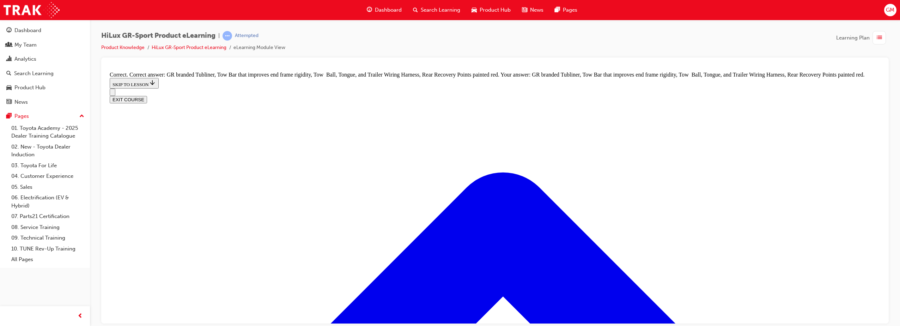
scroll to position [1016, 0]
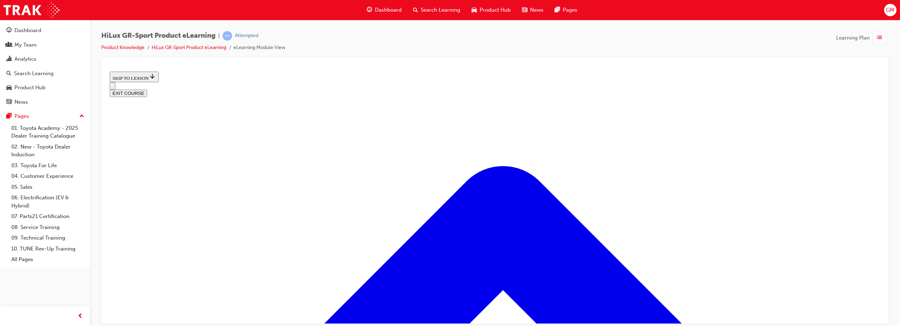
scroll to position [216, 0]
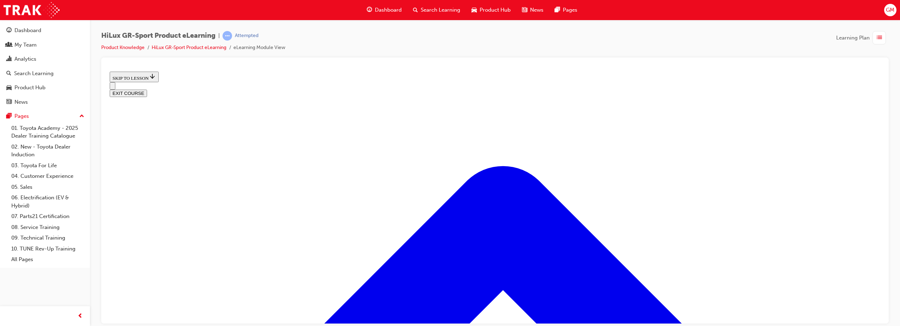
scroll to position [304, 0]
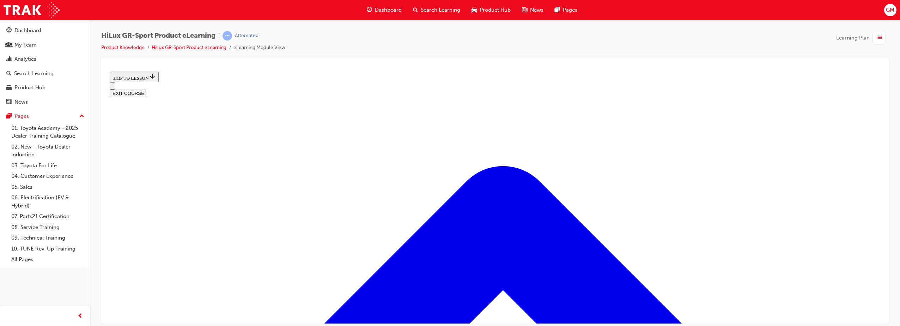
scroll to position [417, 0]
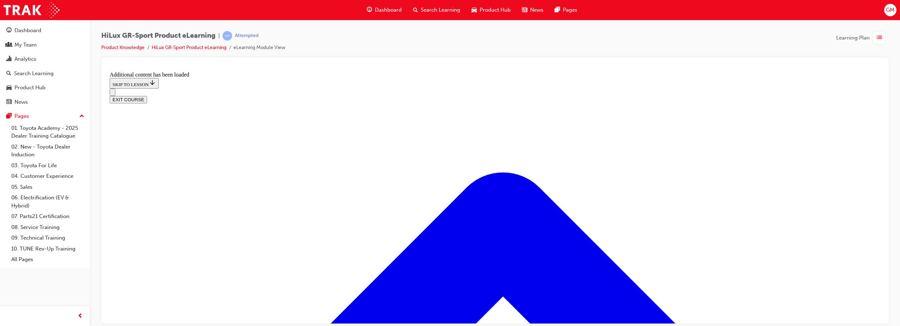
scroll to position [748, 0]
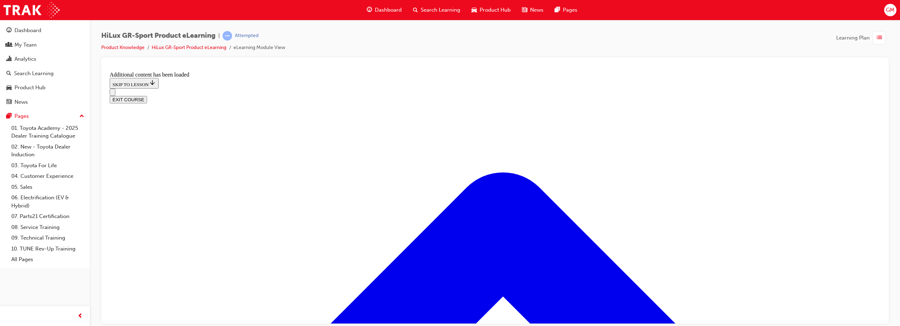
scroll to position [24, 0]
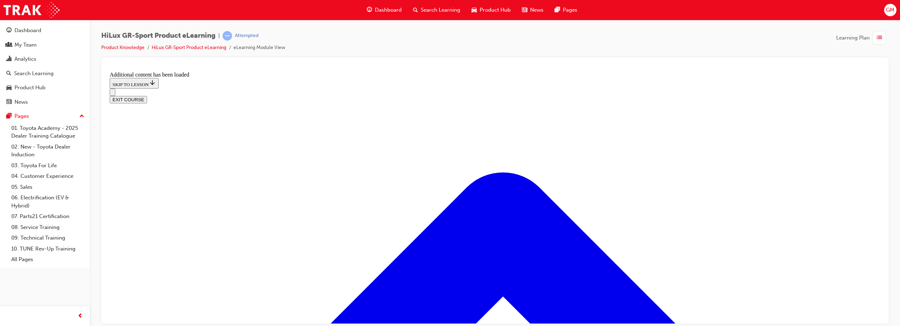
checkbox input "true"
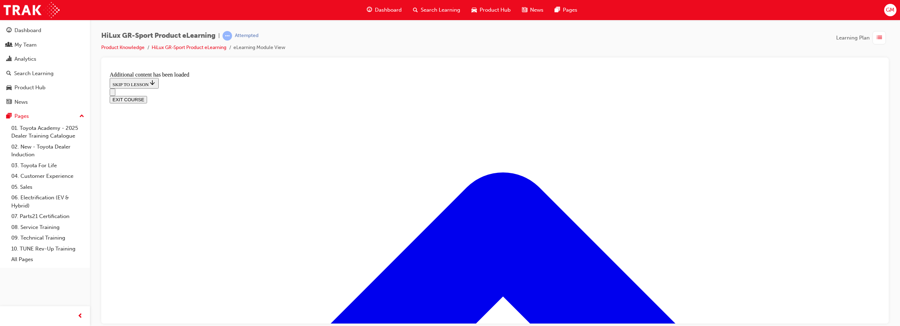
checkbox input "true"
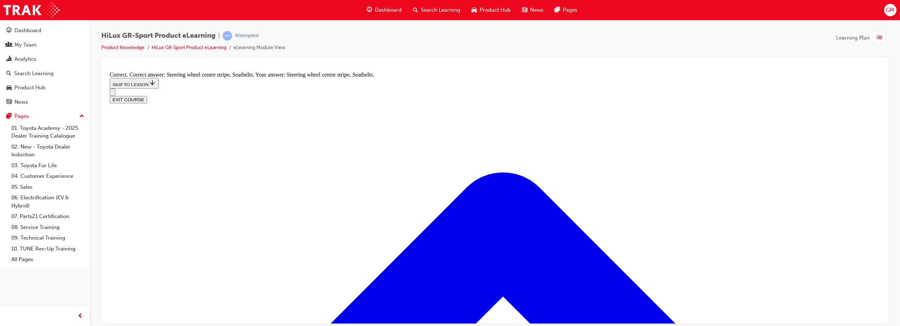
radio input "true"
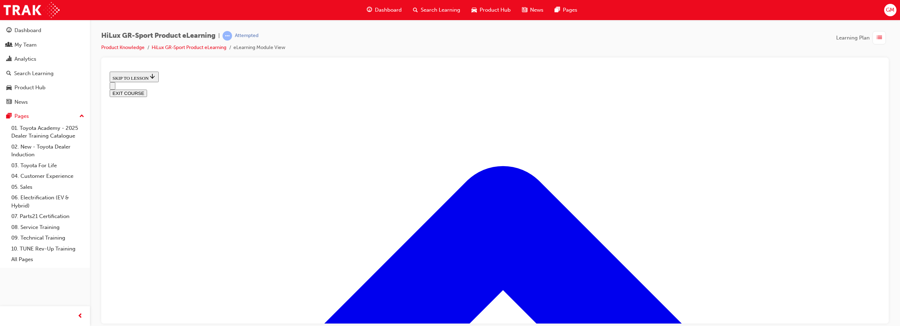
scroll to position [293, 0]
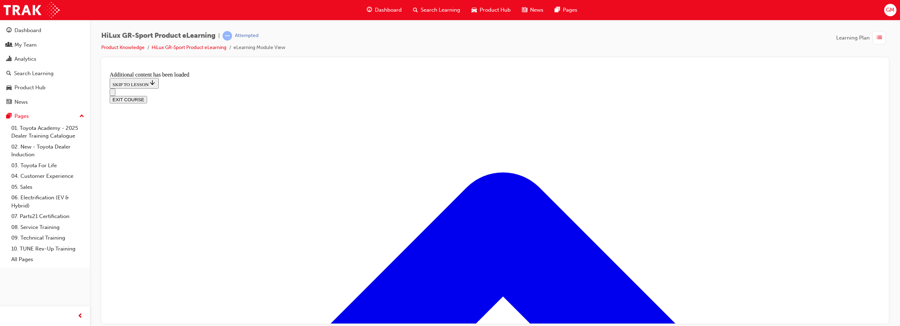
scroll to position [480, 0]
radio input "true"
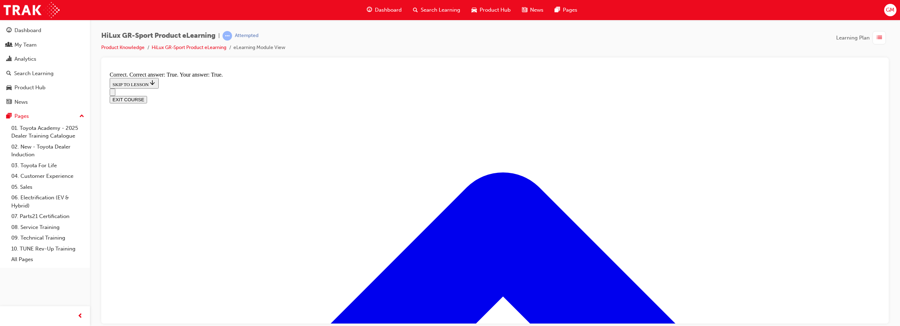
scroll to position [564, 0]
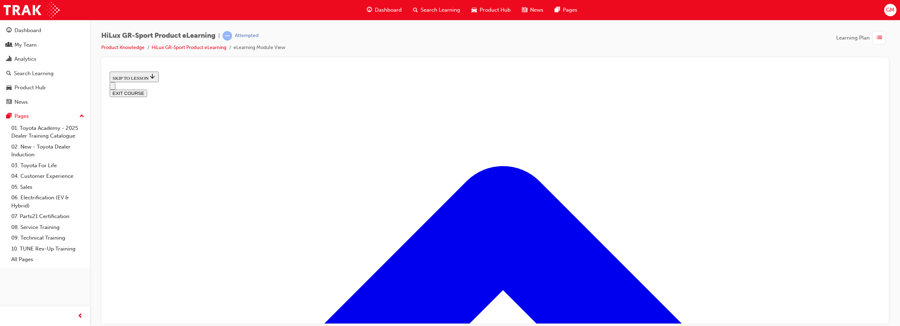
scroll to position [916, 0]
click at [147, 89] on button "EXIT COURSE" at bounding box center [128, 92] width 37 height 7
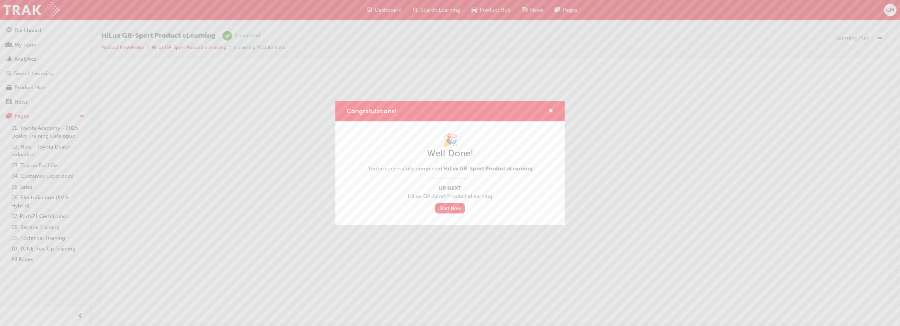
scroll to position [0, 0]
click at [380, 10] on div "Congratulations! 🎉 Well Done! You've successfully completed HiLux GR-Sport Prod…" at bounding box center [450, 163] width 900 height 326
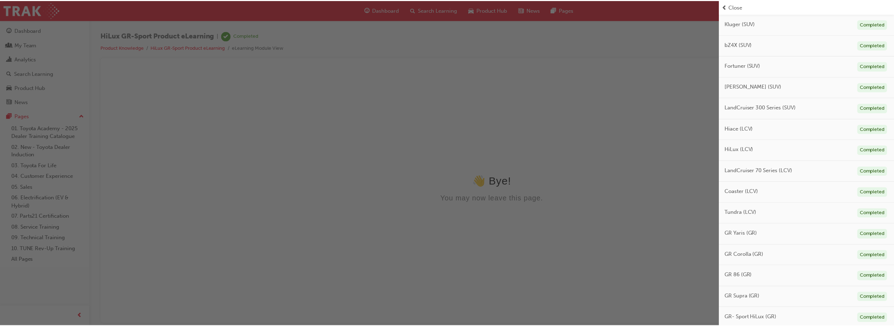
scroll to position [246, 0]
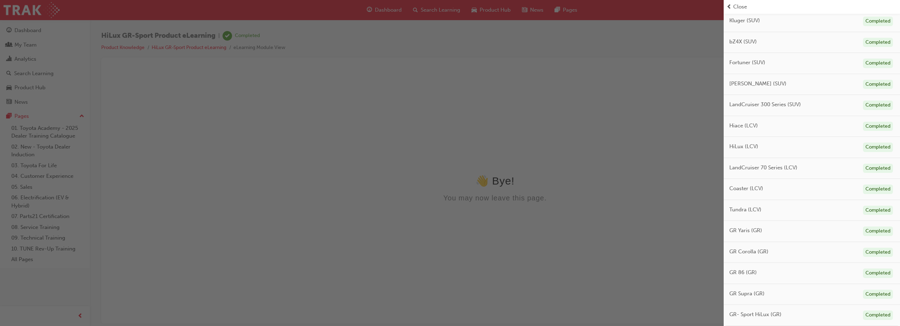
click at [376, 6] on div "button" at bounding box center [361, 163] width 723 height 326
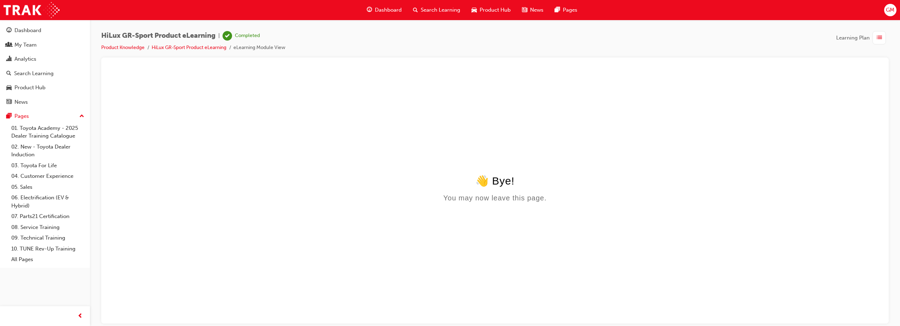
click at [377, 11] on span "Dashboard" at bounding box center [388, 10] width 27 height 8
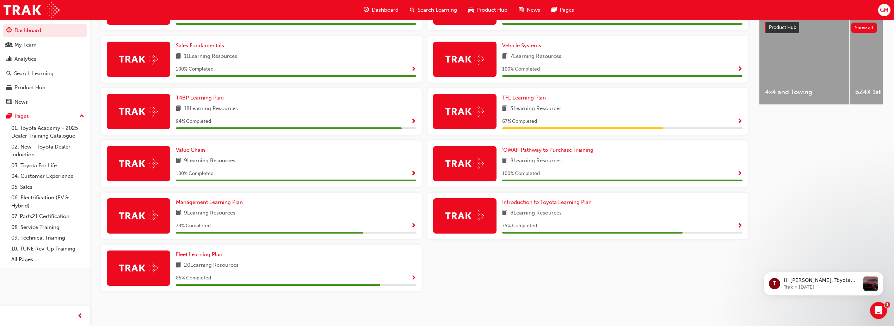
scroll to position [284, 0]
click at [442, 225] on span "Show Progress" at bounding box center [739, 226] width 5 height 6
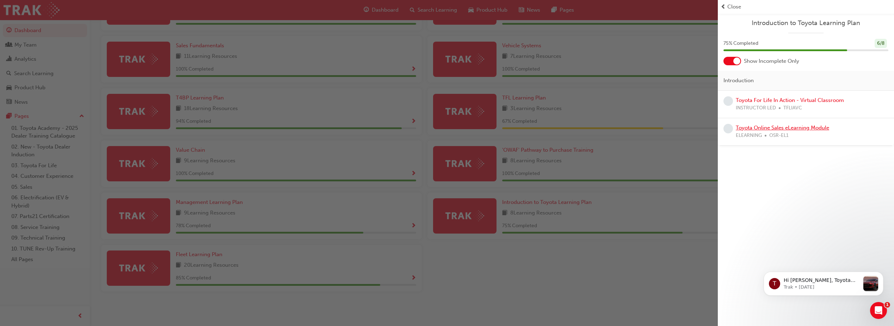
click at [442, 125] on link "Toyota Online Sales eLearning Module" at bounding box center [782, 127] width 93 height 6
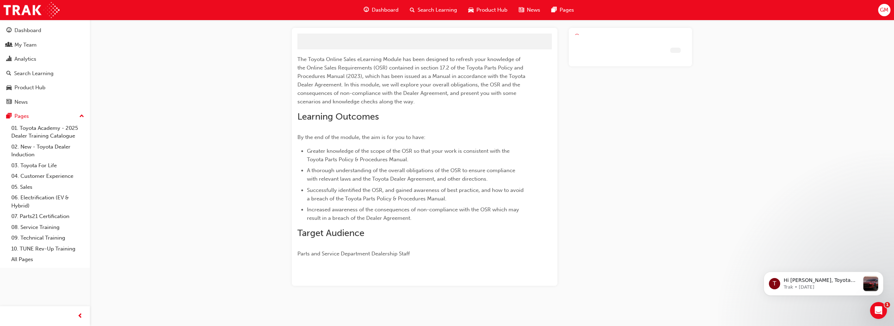
scroll to position [20, 0]
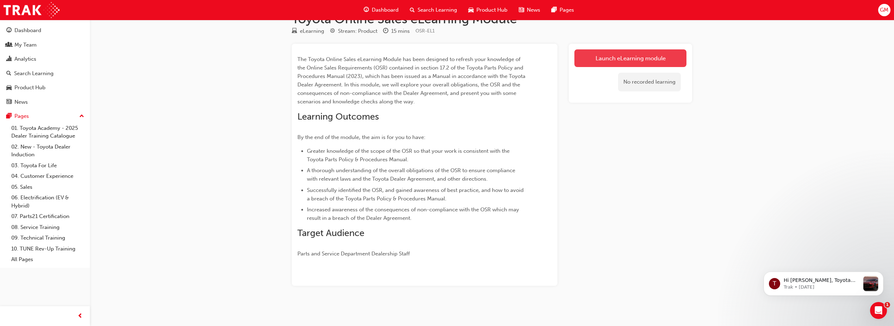
click at [442, 57] on link "Launch eLearning module" at bounding box center [631, 58] width 112 height 18
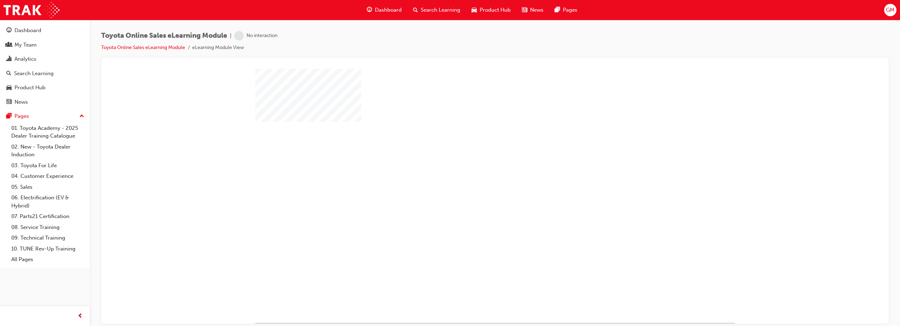
click at [442, 175] on div "play" at bounding box center [474, 175] width 0 height 0
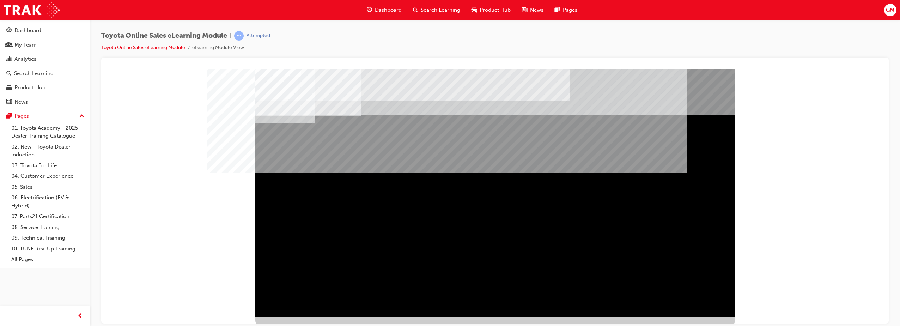
scroll to position [10, 0]
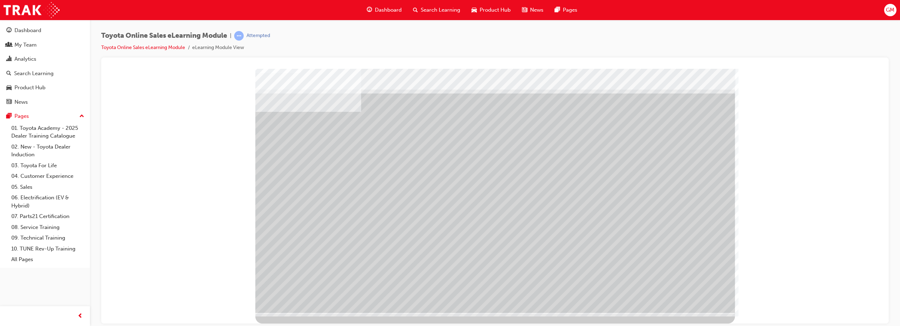
scroll to position [0, 0]
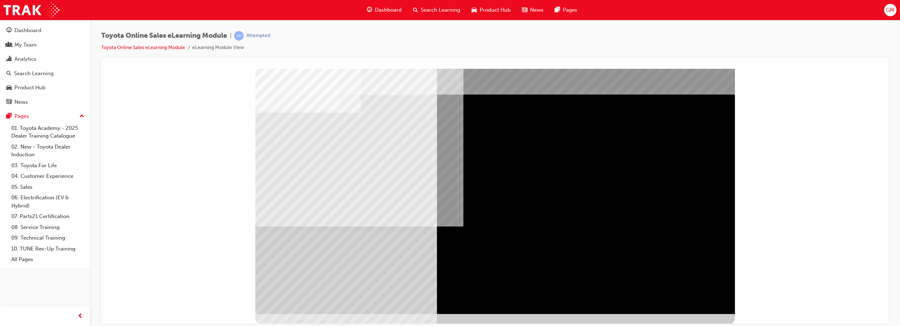
scroll to position [10, 0]
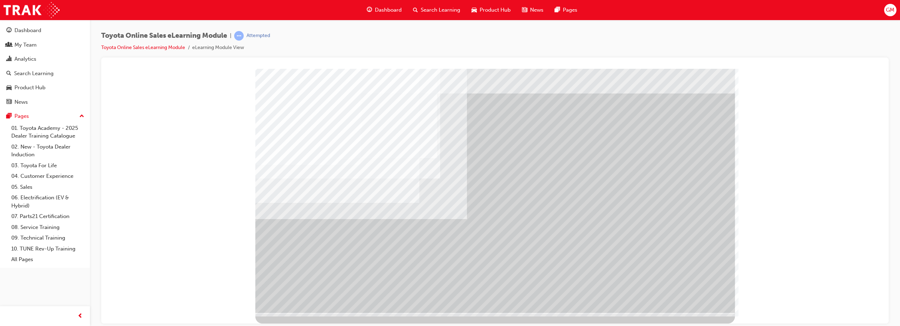
scroll to position [0, 0]
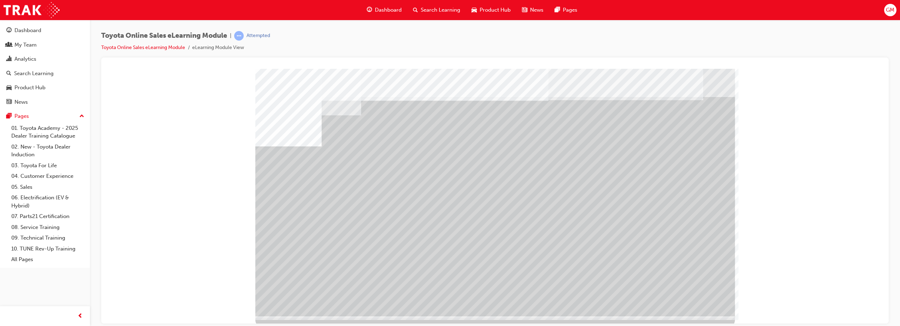
scroll to position [10, 0]
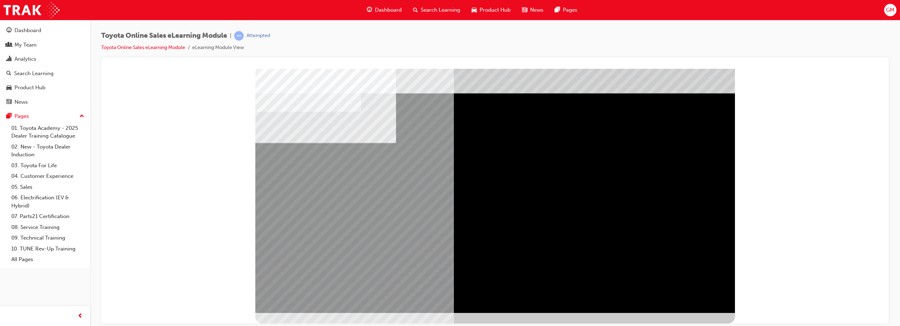
scroll to position [1, 0]
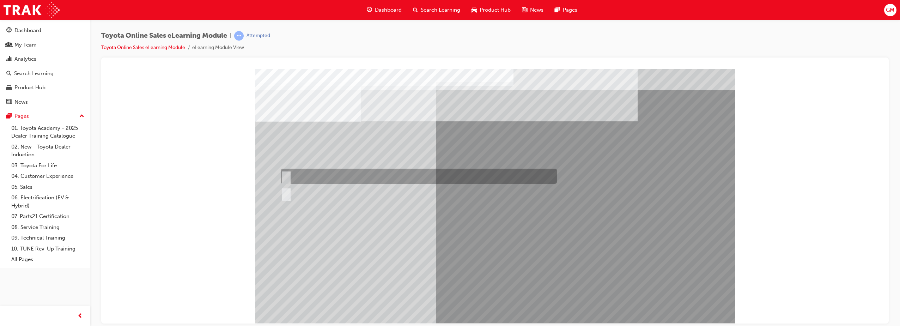
click at [317, 178] on div at bounding box center [417, 175] width 276 height 15
radio input "true"
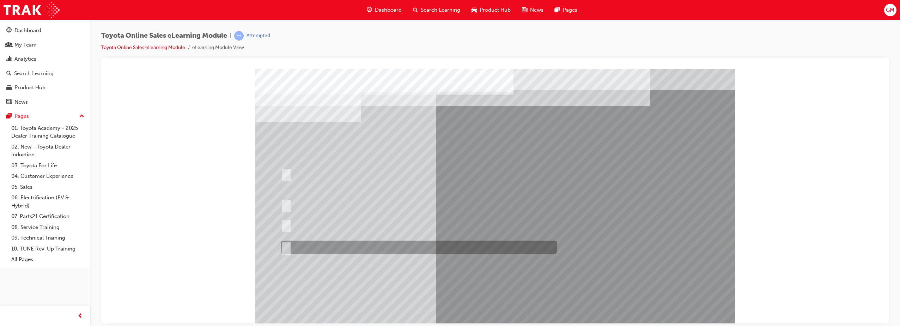
click at [350, 247] on div at bounding box center [417, 246] width 276 height 13
radio input "true"
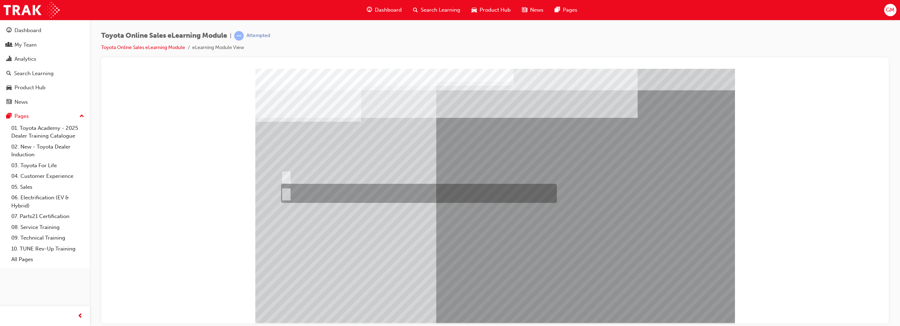
click at [306, 190] on div at bounding box center [417, 193] width 276 height 19
radio input "true"
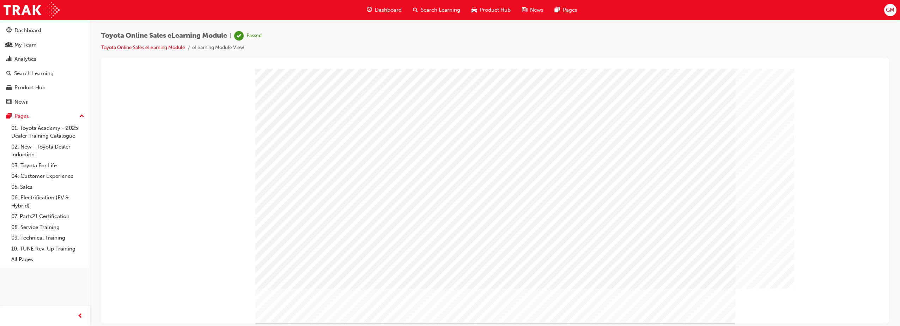
click at [382, 10] on span "Dashboard" at bounding box center [388, 10] width 27 height 8
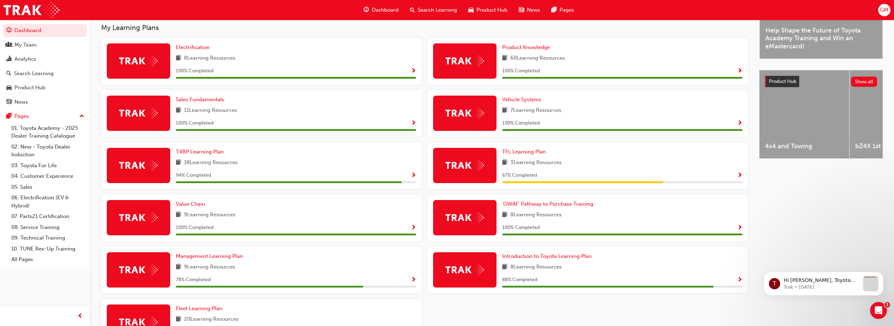
scroll to position [229, 0]
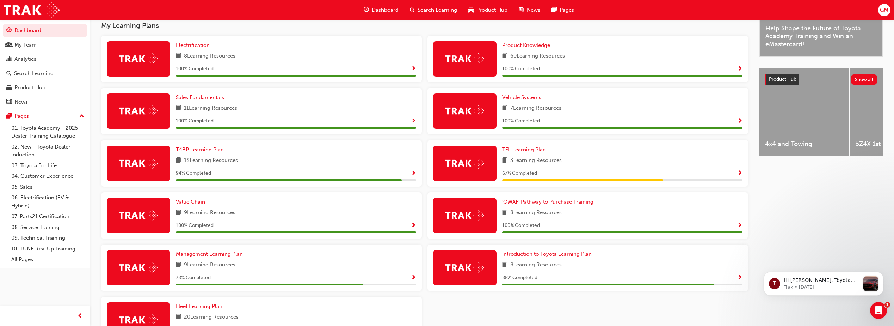
click at [739, 279] on span "Show Progress" at bounding box center [739, 278] width 5 height 6
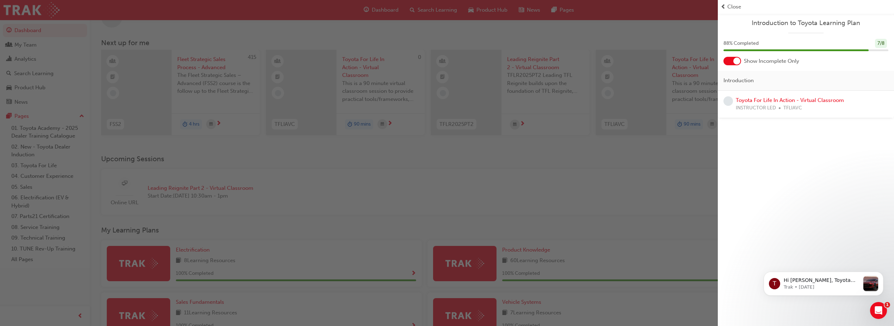
scroll to position [0, 0]
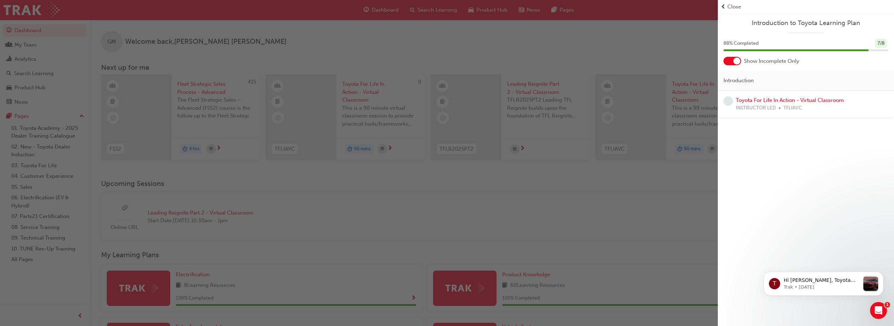
click at [778, 183] on div "Introduction to Toyota Learning Plan 88 % Completed 7 / 8 Show Incomplete Only …" at bounding box center [806, 163] width 176 height 326
click at [773, 99] on link "Toyota For Life In Action - Virtual Classroom" at bounding box center [790, 100] width 108 height 6
